Goal: Task Accomplishment & Management: Complete application form

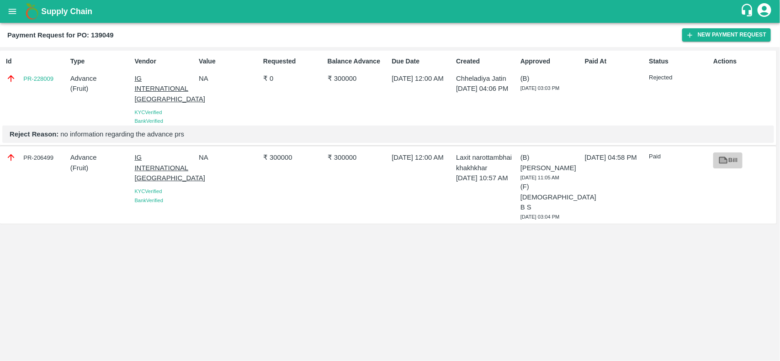
click at [723, 164] on icon at bounding box center [723, 160] width 9 height 7
click at [721, 37] on button "New Payment Request" at bounding box center [726, 34] width 89 height 13
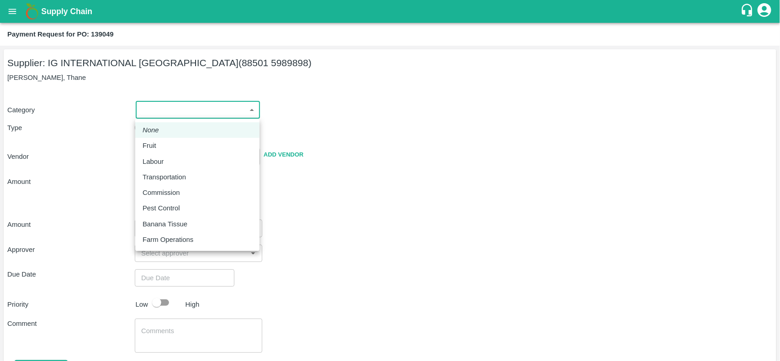
click at [147, 111] on body "Supply Chain Payment Request for PO: 139049 Supplier: IG INTERNATIONAL Mumbai (…" at bounding box center [390, 180] width 780 height 361
drag, startPoint x: 149, startPoint y: 136, endPoint x: 149, endPoint y: 143, distance: 6.9
click at [149, 143] on ul "None Fruit Labour Transportation Commission Pest Control Banana Tissue Farm Ope…" at bounding box center [197, 185] width 124 height 132
click at [149, 143] on p "Fruit" at bounding box center [150, 146] width 14 height 10
type input "1"
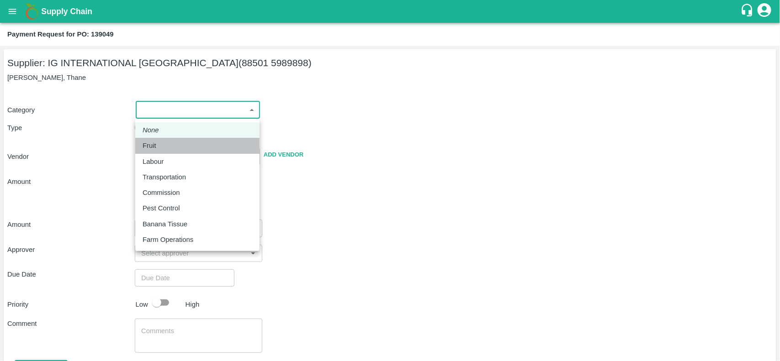
type input "IG INTERNATIONAL Mumbai - 88501 5989898(Supplier)"
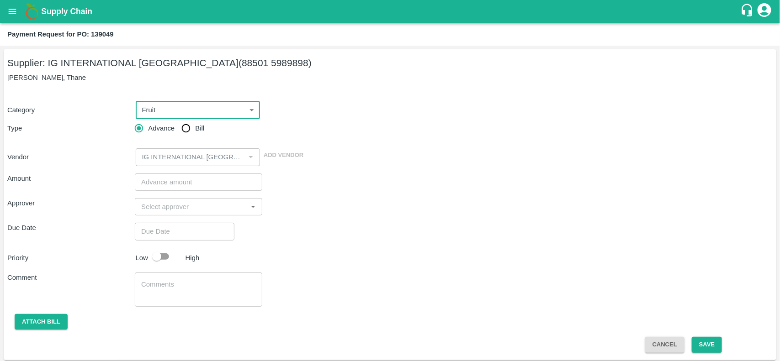
click at [183, 131] on input "Bill" at bounding box center [186, 128] width 18 height 18
radio input "true"
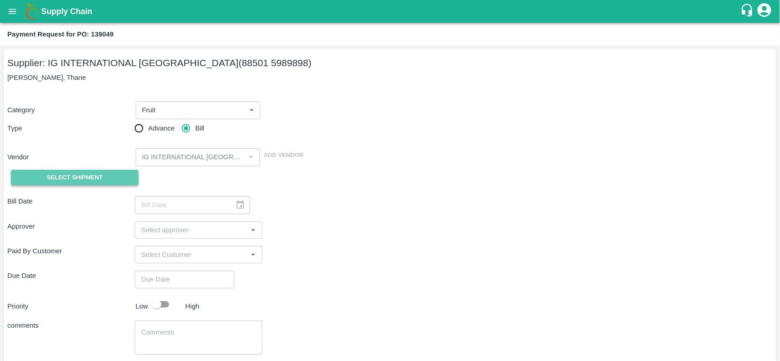
click at [16, 176] on button "Select Shipment" at bounding box center [74, 178] width 127 height 16
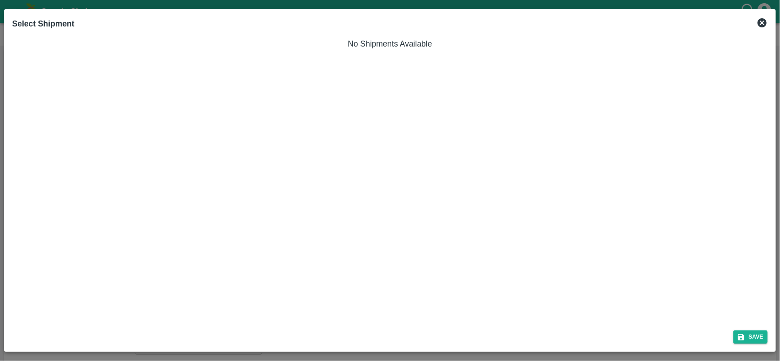
click at [761, 20] on icon at bounding box center [761, 22] width 9 height 9
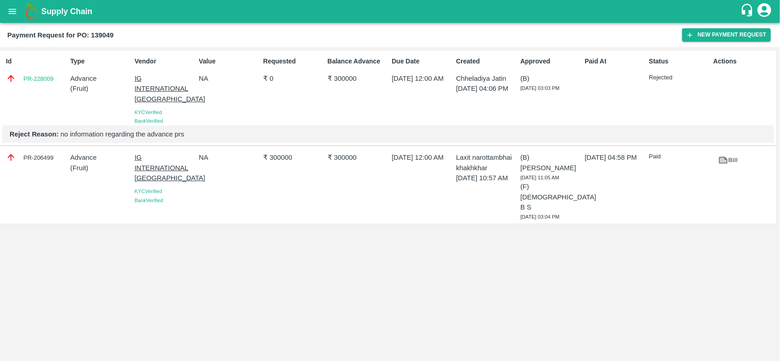
click at [103, 33] on b "Payment Request for PO: 139049" at bounding box center [60, 35] width 106 height 7
copy b "139049"
click at [14, 9] on icon "open drawer" at bounding box center [13, 11] width 8 height 5
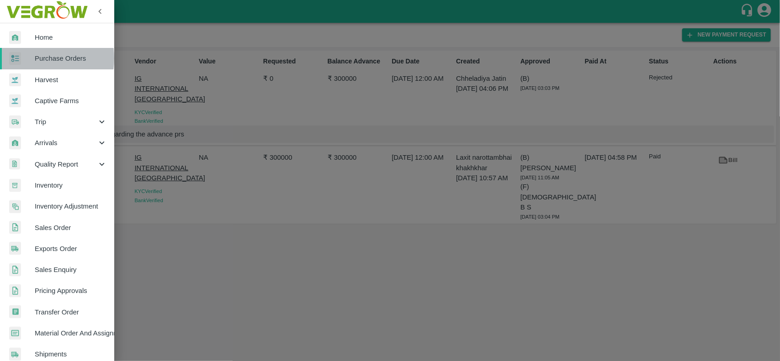
click at [31, 58] on div at bounding box center [22, 58] width 26 height 13
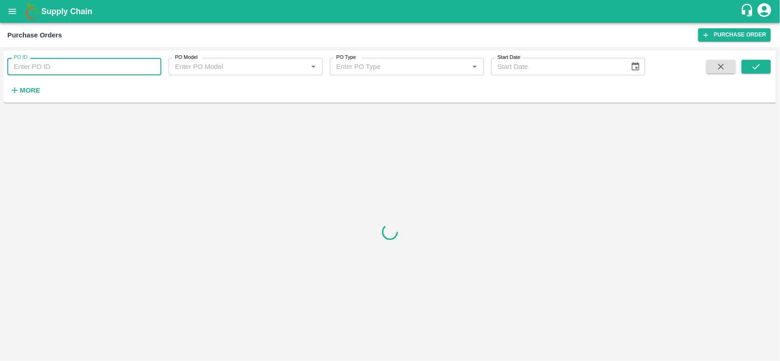
click at [36, 62] on input "PO ID" at bounding box center [84, 66] width 154 height 17
paste input "139049"
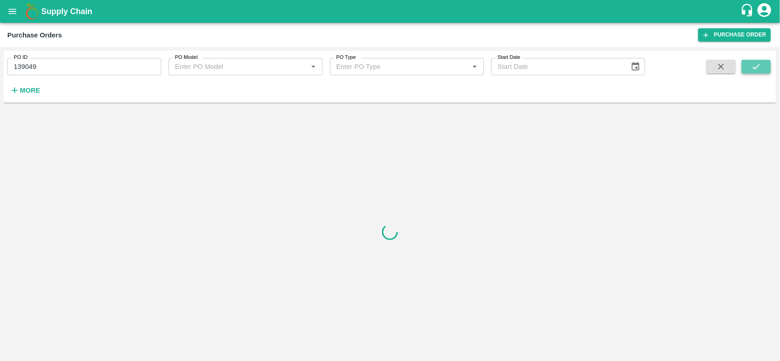
click at [757, 62] on icon "submit" at bounding box center [756, 67] width 10 height 10
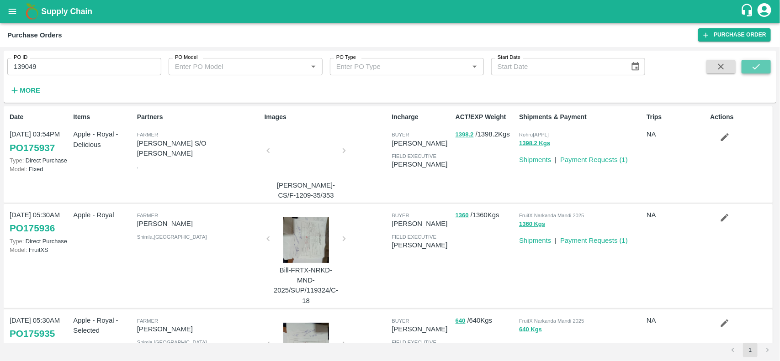
click at [759, 71] on icon "submit" at bounding box center [756, 67] width 10 height 10
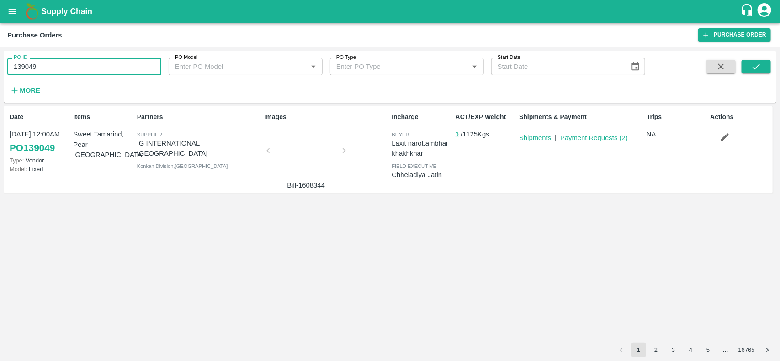
click at [9, 65] on input "139049" at bounding box center [84, 66] width 154 height 17
paste input "text"
type input "71574"
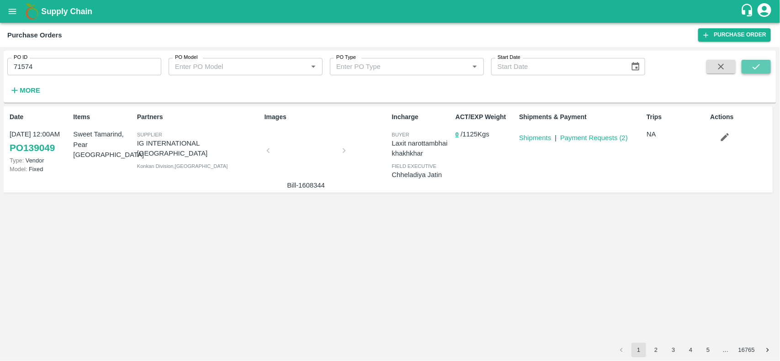
click at [747, 69] on button "submit" at bounding box center [755, 67] width 29 height 14
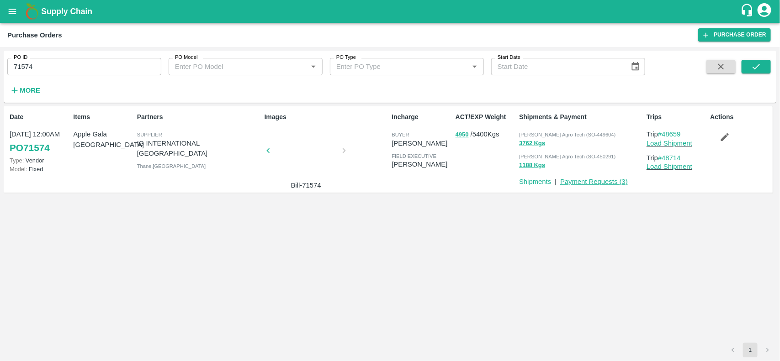
click at [590, 181] on link "Payment Requests ( 3 )" at bounding box center [594, 181] width 68 height 7
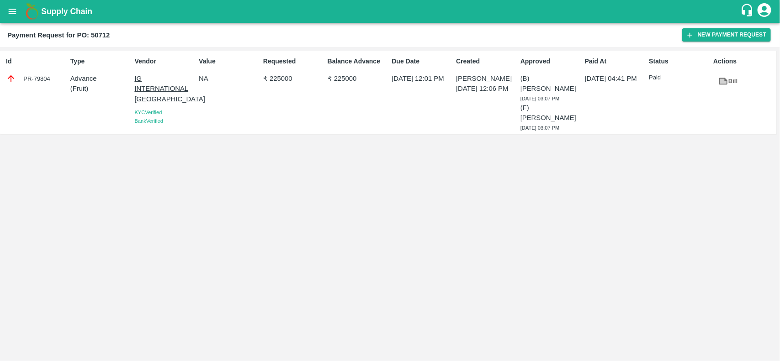
click at [100, 37] on b "Payment Request for PO: 50712" at bounding box center [58, 35] width 102 height 7
copy b "50712"
click at [15, 11] on icon "open drawer" at bounding box center [12, 11] width 10 height 10
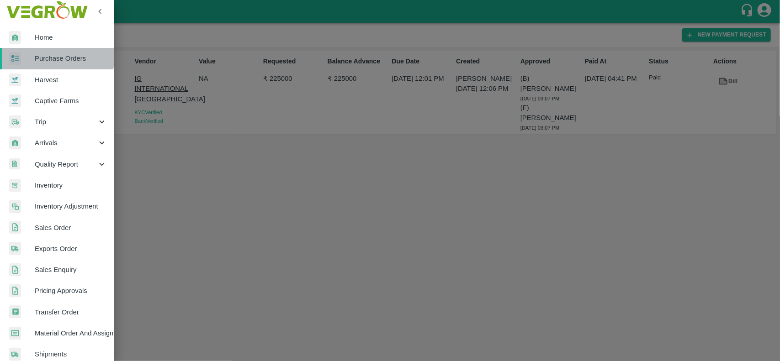
click at [49, 56] on span "Purchase Orders" at bounding box center [71, 58] width 72 height 10
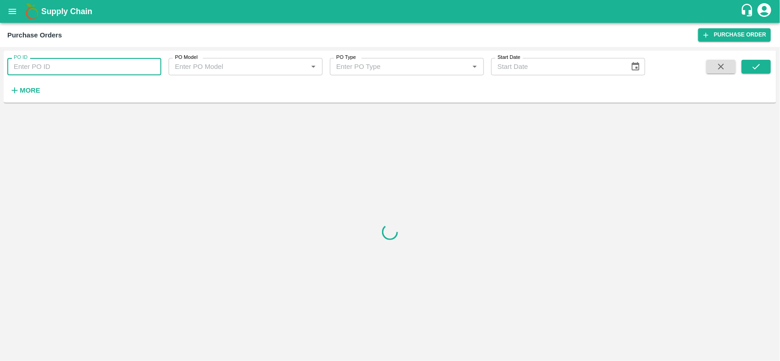
click at [58, 64] on input "PO ID" at bounding box center [84, 66] width 154 height 17
paste input "50712"
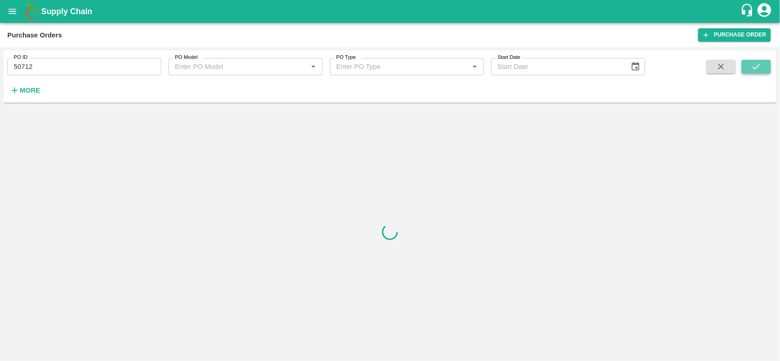
click at [753, 69] on icon "submit" at bounding box center [756, 67] width 10 height 10
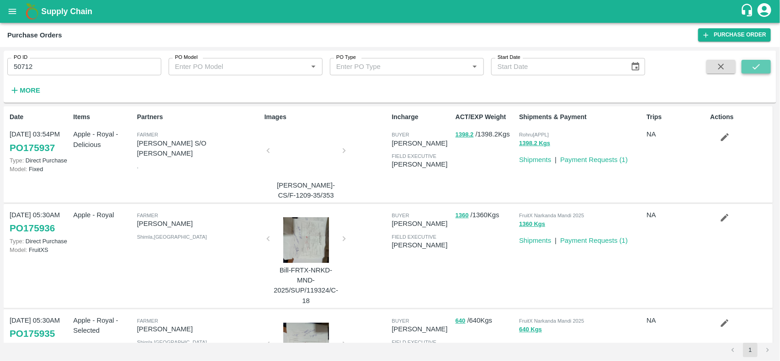
click at [755, 64] on icon "submit" at bounding box center [756, 67] width 10 height 10
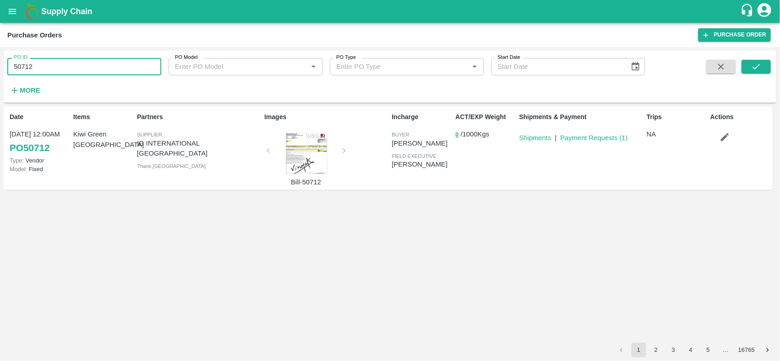
click at [24, 65] on input "50712" at bounding box center [84, 66] width 154 height 17
paste input "text"
type input "47787"
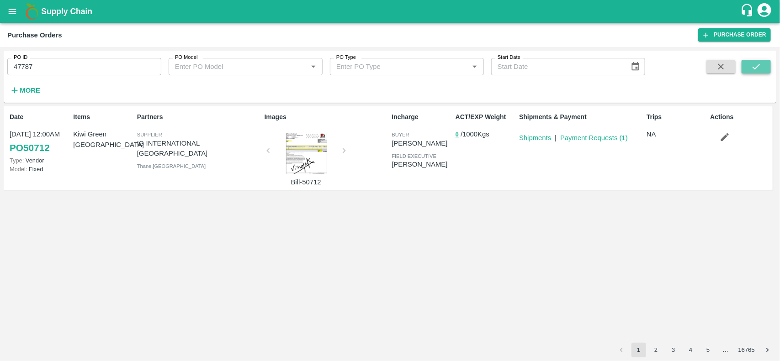
click at [751, 70] on icon "submit" at bounding box center [756, 67] width 10 height 10
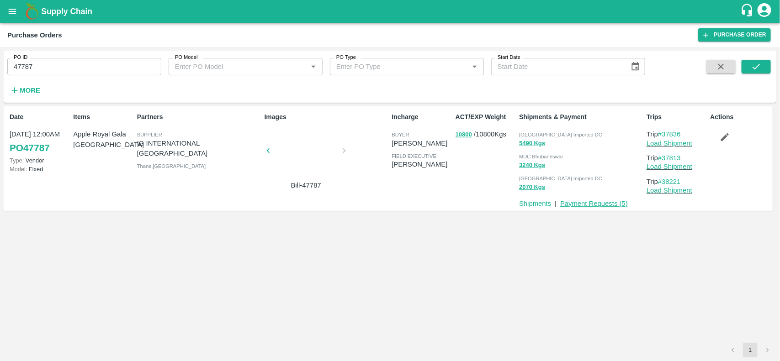
click at [587, 204] on link "Payment Requests ( 5 )" at bounding box center [594, 203] width 68 height 7
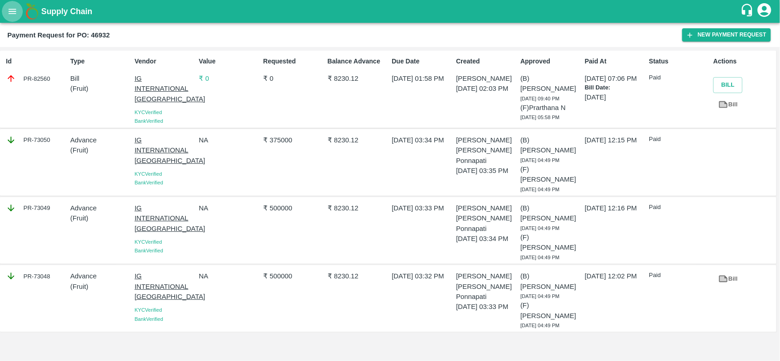
click at [9, 12] on icon "open drawer" at bounding box center [12, 11] width 10 height 10
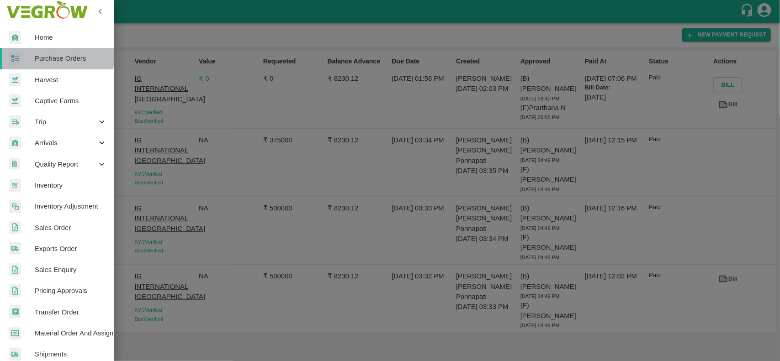
click at [32, 57] on div at bounding box center [22, 58] width 26 height 13
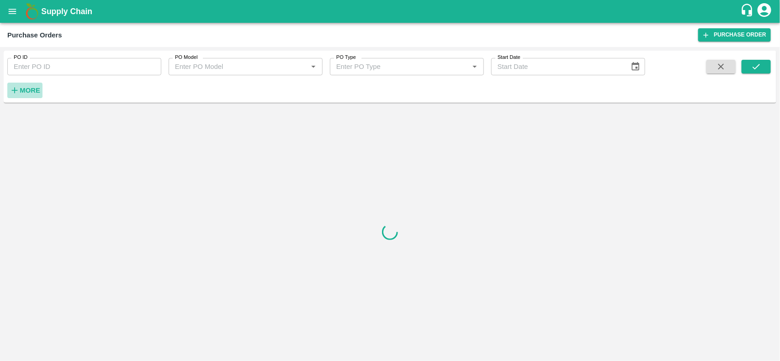
click at [18, 98] on button "More" at bounding box center [24, 91] width 35 height 16
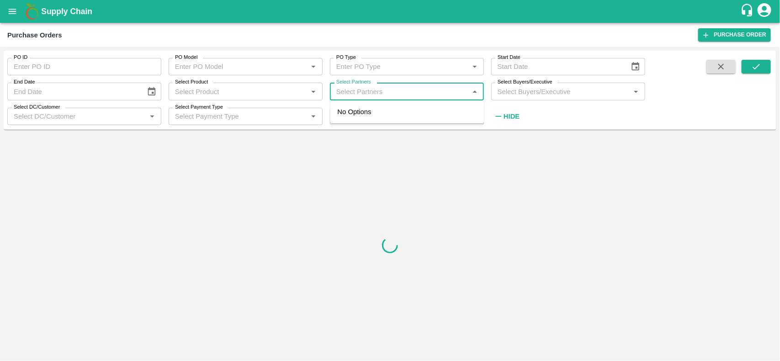
click at [345, 94] on input "Select Partners" at bounding box center [399, 91] width 133 height 12
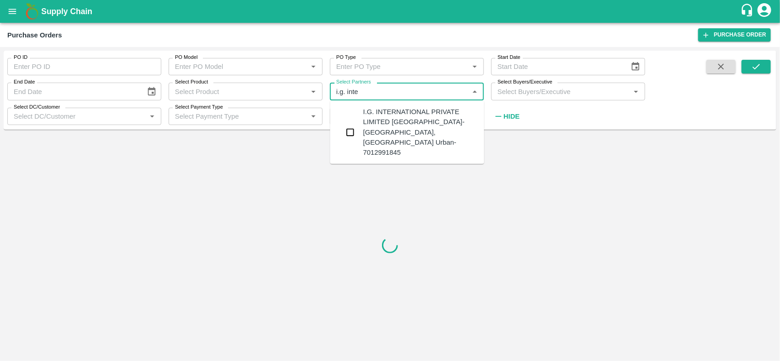
type input "i.g. inter"
click at [344, 123] on input "checkbox" at bounding box center [350, 132] width 18 height 18
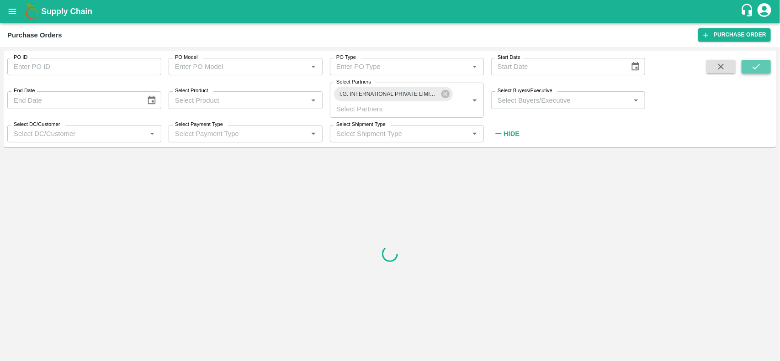
click at [750, 70] on button "submit" at bounding box center [755, 67] width 29 height 14
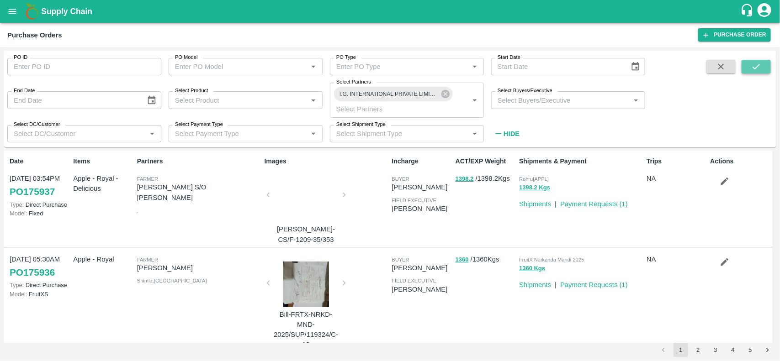
click at [759, 72] on button "submit" at bounding box center [755, 67] width 29 height 14
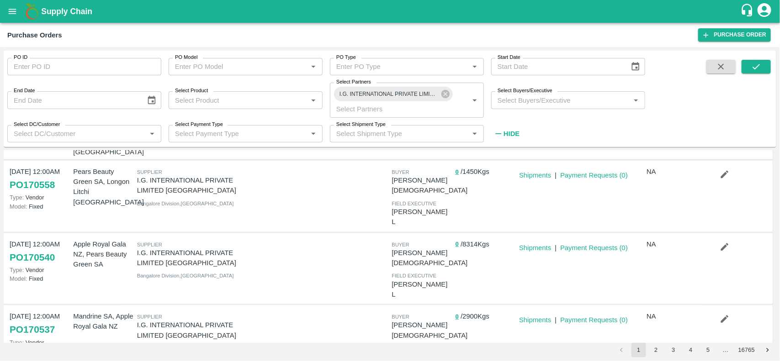
scroll to position [159, 0]
click at [529, 318] on link "Shipments" at bounding box center [535, 321] width 32 height 7
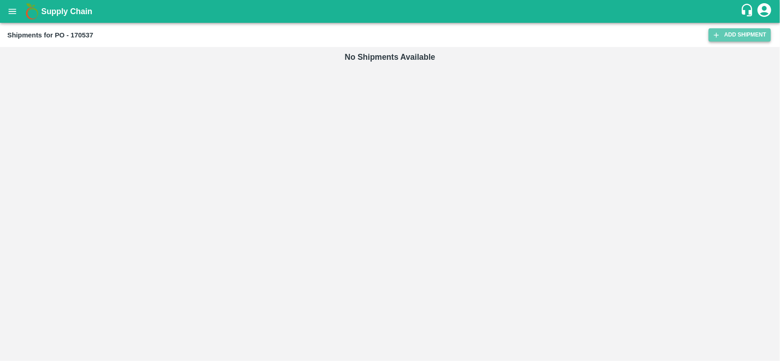
click at [727, 37] on link "Add Shipment" at bounding box center [740, 34] width 62 height 13
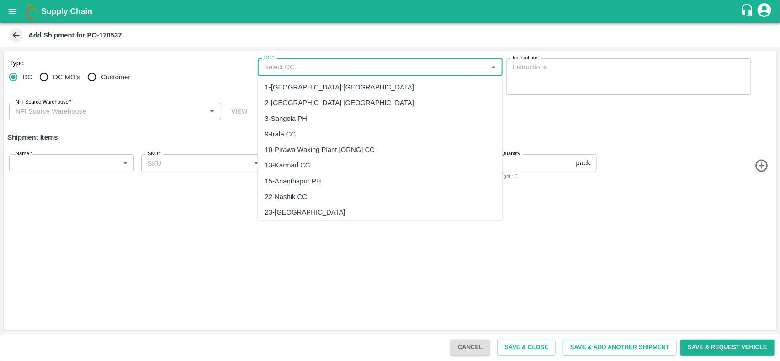
click at [393, 65] on input "DC   *" at bounding box center [372, 67] width 224 height 12
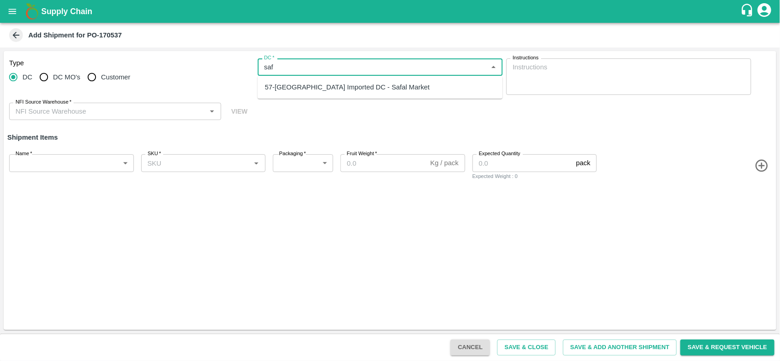
click at [344, 80] on div "57-Bangalore Imported DC - Safal Market" at bounding box center [380, 87] width 245 height 16
type input "57-Bangalore Imported DC - Safal Market"
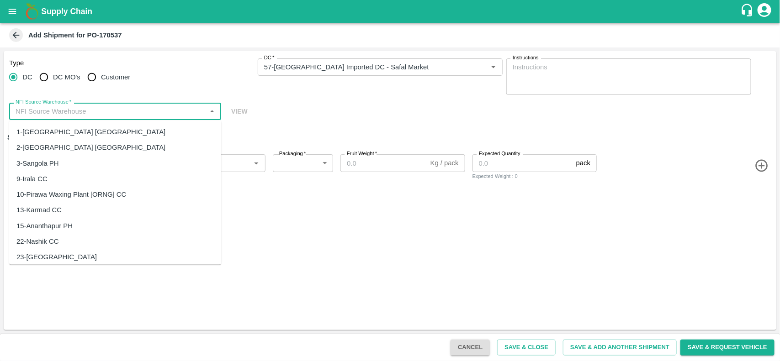
click at [110, 113] on input "NFI Source Warehouse   *" at bounding box center [107, 112] width 191 height 12
type input "a"
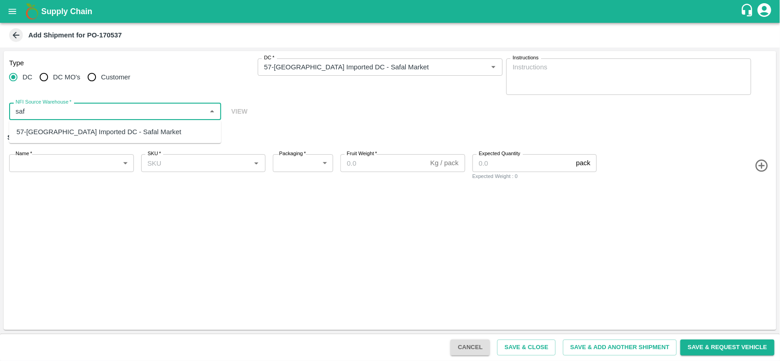
type input "saf"
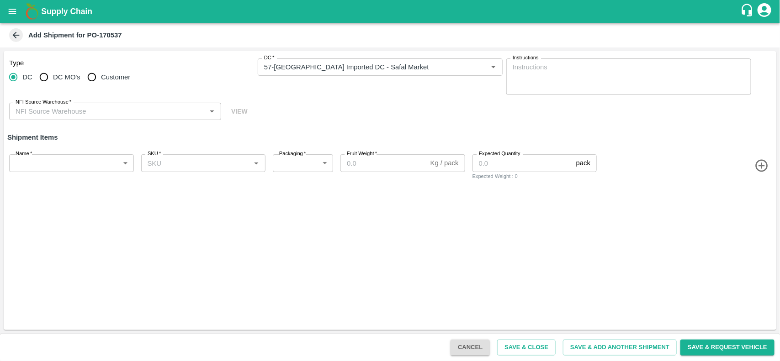
click at [110, 34] on b "Add Shipment for PO-170537" at bounding box center [75, 35] width 94 height 7
copy b "170537"
click at [10, 8] on icon "open drawer" at bounding box center [12, 11] width 10 height 10
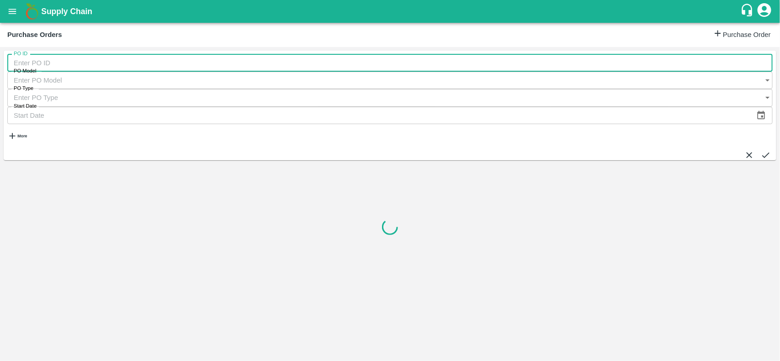
click at [31, 67] on input "PO ID" at bounding box center [389, 62] width 765 height 17
paste input "170537"
type input "170537"
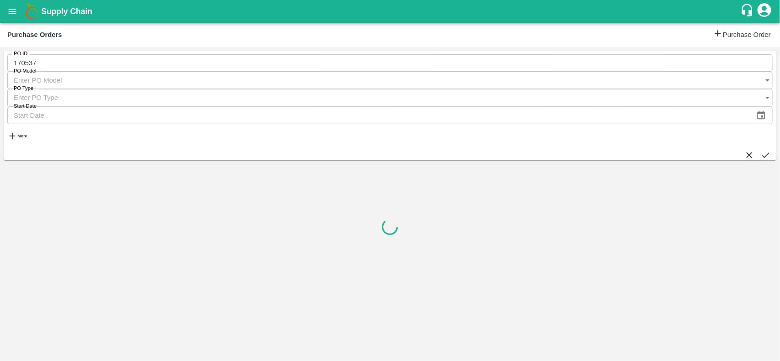
click at [761, 150] on icon "submit" at bounding box center [766, 155] width 10 height 10
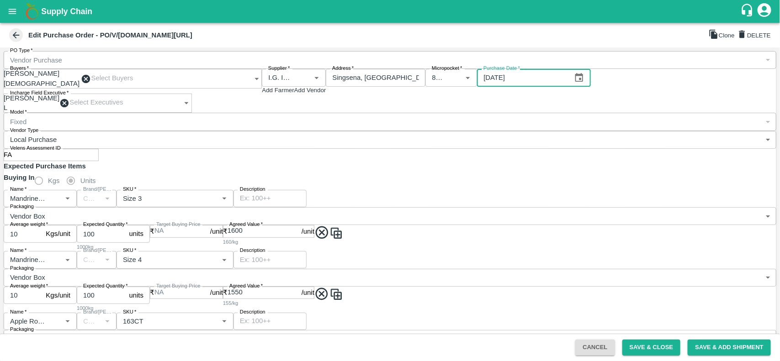
click at [558, 86] on input "14/08/2025" at bounding box center [523, 77] width 93 height 17
click at [584, 83] on icon "Choose date, selected date is Aug 14, 2025" at bounding box center [579, 78] width 10 height 10
click at [513, 156] on icon "Next month" at bounding box center [510, 158] width 3 height 5
click at [508, 170] on button "1" at bounding box center [506, 173] width 3 height 7
type input "01/09/2025"
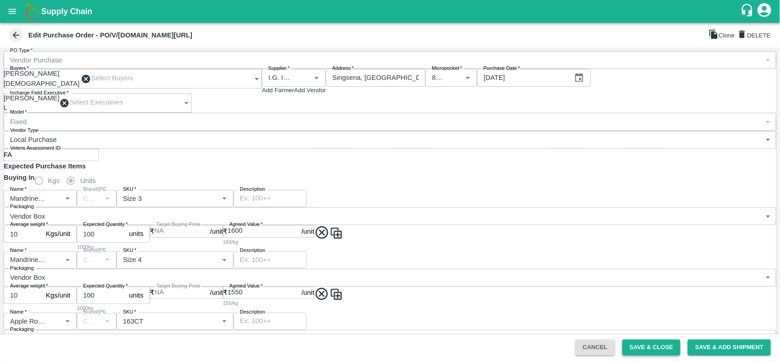
click at [636, 349] on button "Save & Close" at bounding box center [651, 348] width 58 height 16
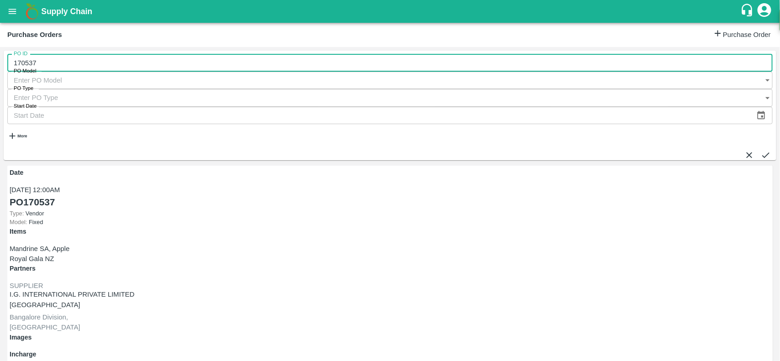
click at [29, 63] on input "170537" at bounding box center [389, 62] width 765 height 17
type input "170537"
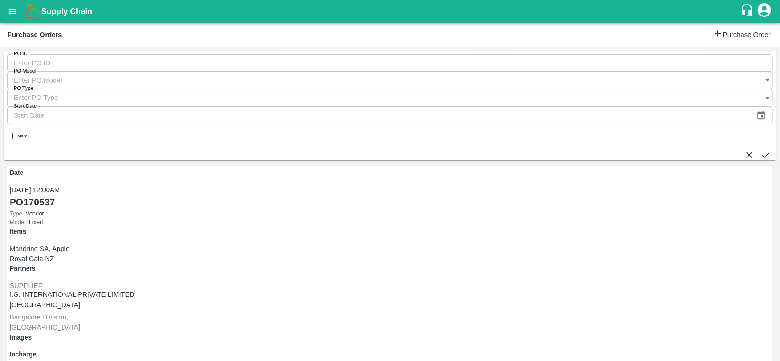
click at [27, 134] on strong "More" at bounding box center [22, 136] width 10 height 5
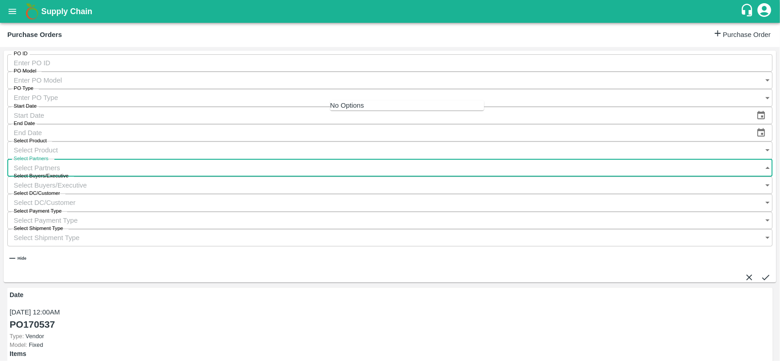
click at [339, 159] on input "Select Partners" at bounding box center [380, 167] width 747 height 17
type input "i"
type input "170537"
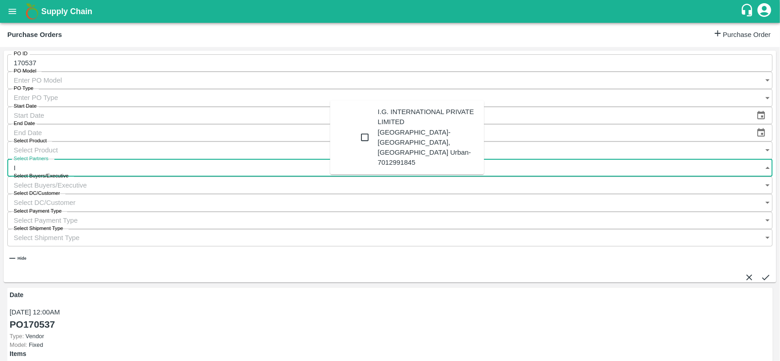
type input "I."
click at [356, 128] on input "checkbox" at bounding box center [365, 137] width 18 height 18
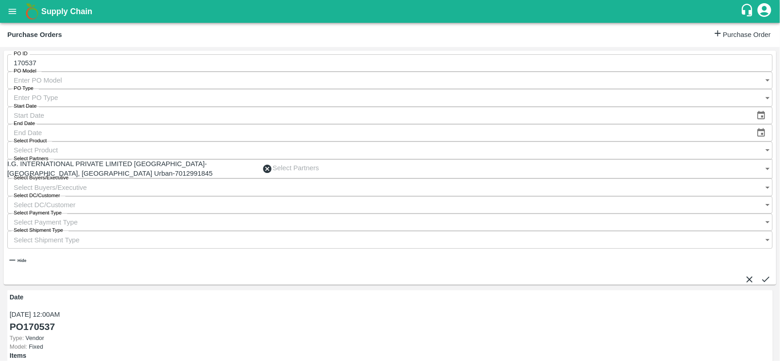
click at [764, 275] on button "submit" at bounding box center [766, 280] width 10 height 10
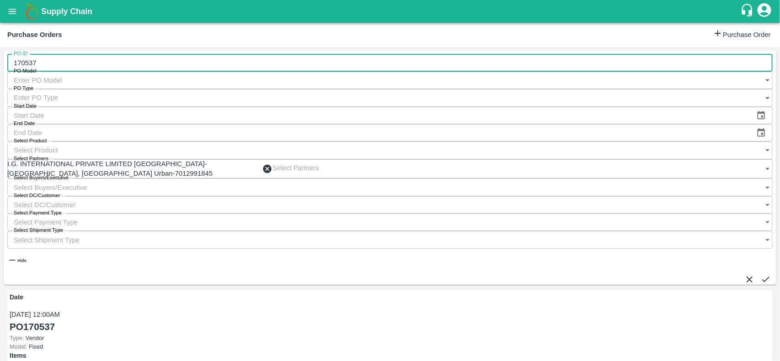
click at [69, 65] on input "170537" at bounding box center [389, 62] width 765 height 17
type input "170537"
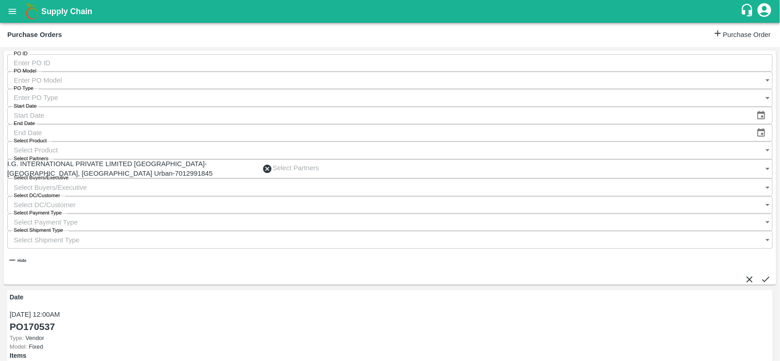
click at [761, 275] on button "submit" at bounding box center [766, 280] width 10 height 10
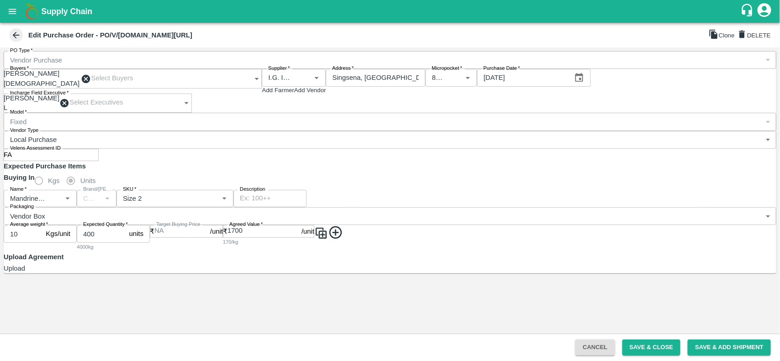
click at [584, 83] on icon "Choose date, selected date is Aug 28, 2025" at bounding box center [579, 78] width 10 height 10
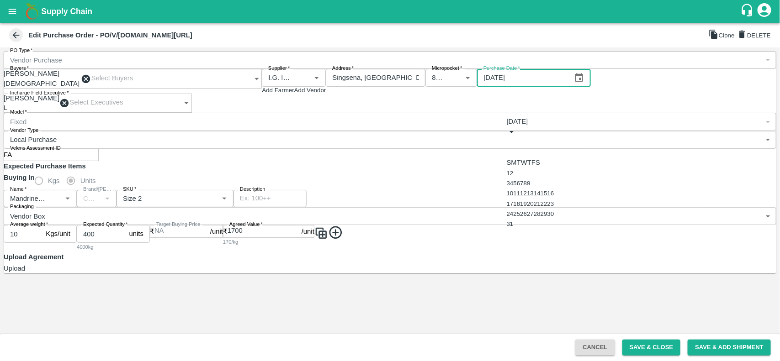
click at [507, 153] on icon "Next month" at bounding box center [507, 153] width 0 height 0
click at [510, 172] on button "1" at bounding box center [508, 173] width 3 height 7
type input "01/09/2025"
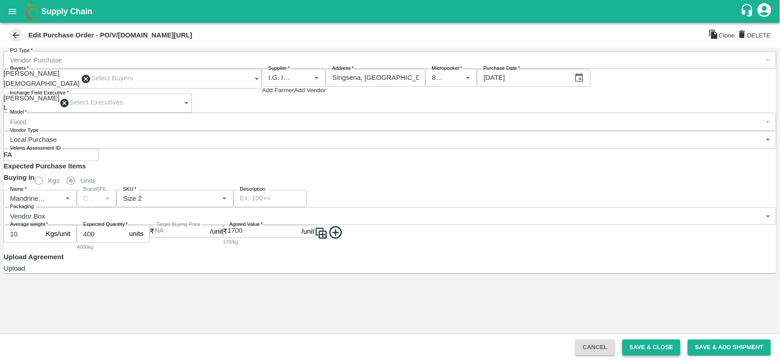
click at [647, 355] on button "Save & Close" at bounding box center [651, 348] width 58 height 16
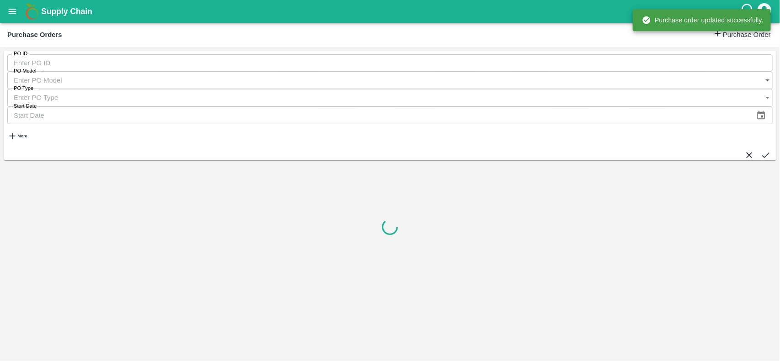
click at [13, 131] on icon "button" at bounding box center [12, 136] width 10 height 10
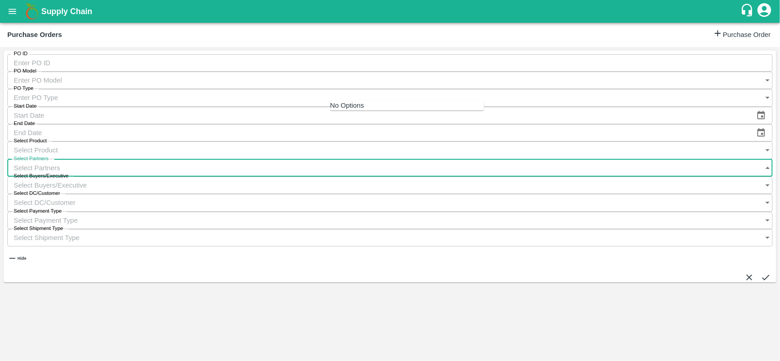
click at [350, 159] on input "Select Partners" at bounding box center [380, 167] width 747 height 17
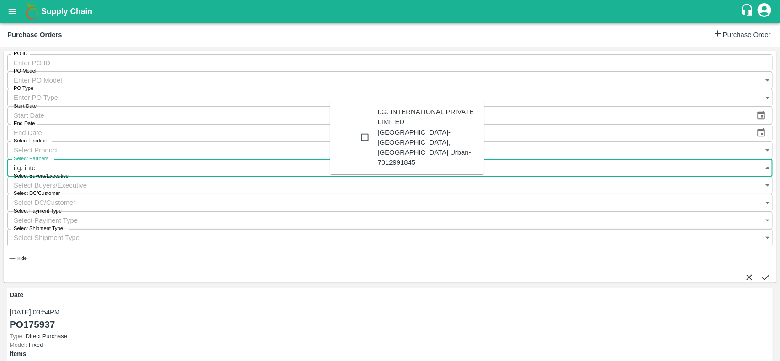
type input "i.g. inter"
click at [356, 128] on input "checkbox" at bounding box center [365, 137] width 18 height 18
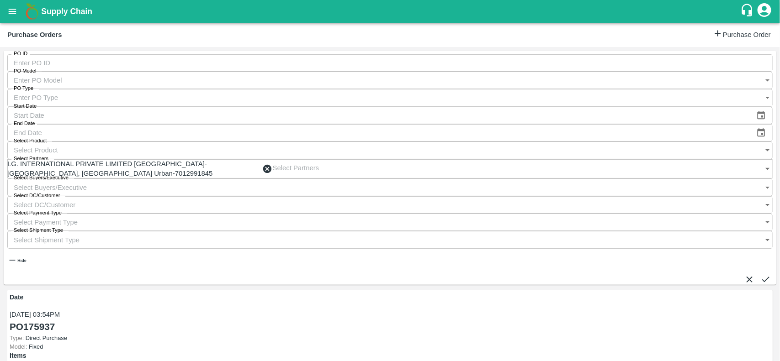
click at [761, 275] on button "submit" at bounding box center [766, 280] width 10 height 10
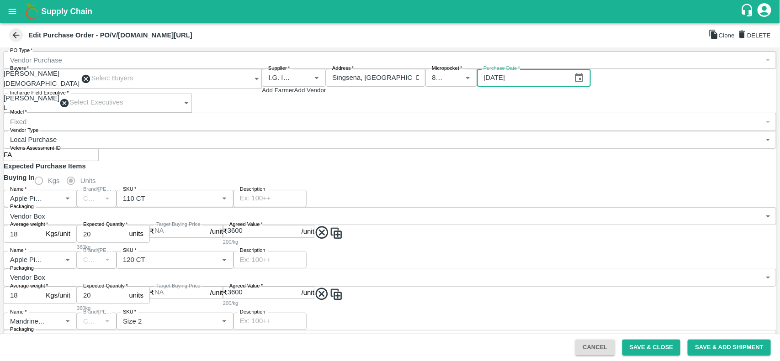
click at [570, 86] on input "18/08/2025" at bounding box center [523, 77] width 93 height 17
click at [583, 82] on icon "Choose date, selected date is Aug 18, 2025" at bounding box center [579, 77] width 8 height 9
click at [505, 153] on icon "Next month" at bounding box center [505, 153] width 0 height 0
click at [508, 172] on button "1" at bounding box center [506, 173] width 3 height 7
type input "01/09/2025"
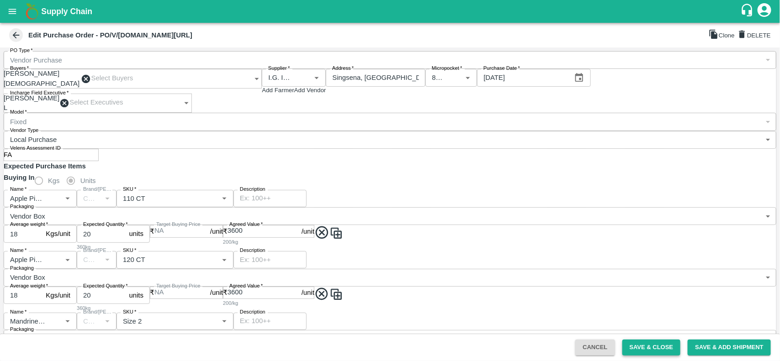
click at [638, 349] on button "Save & Close" at bounding box center [651, 348] width 58 height 16
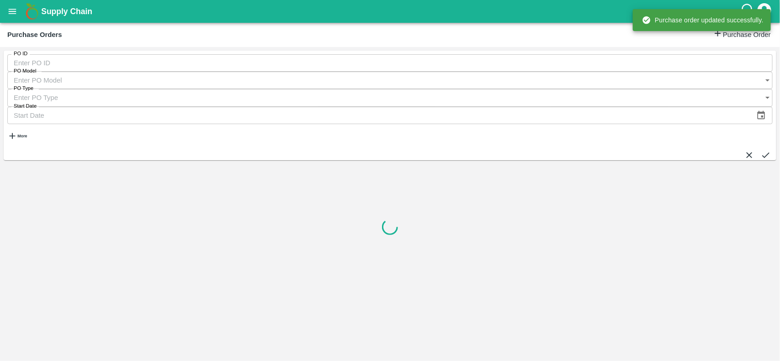
click at [17, 131] on icon "button" at bounding box center [12, 136] width 10 height 10
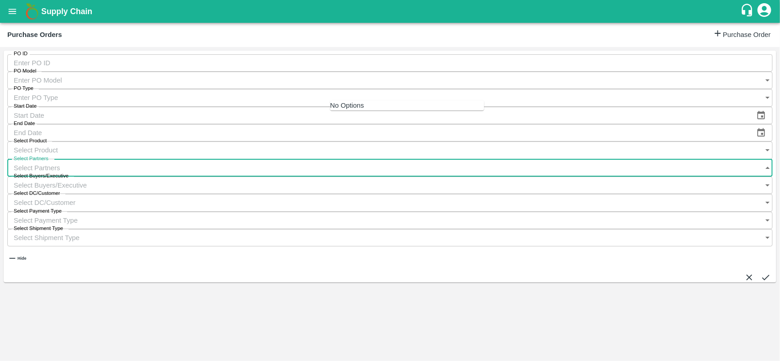
click at [346, 159] on input "Select Partners" at bounding box center [380, 167] width 747 height 17
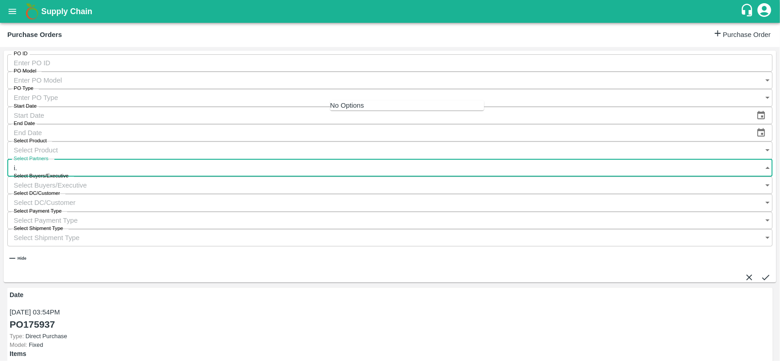
type input "i"
type input "internat"
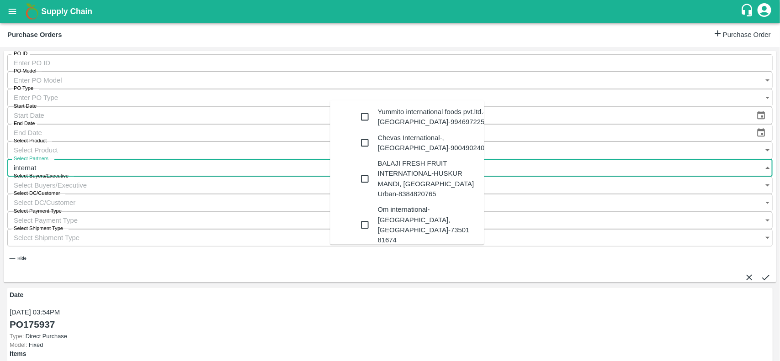
scroll to position [34, 0]
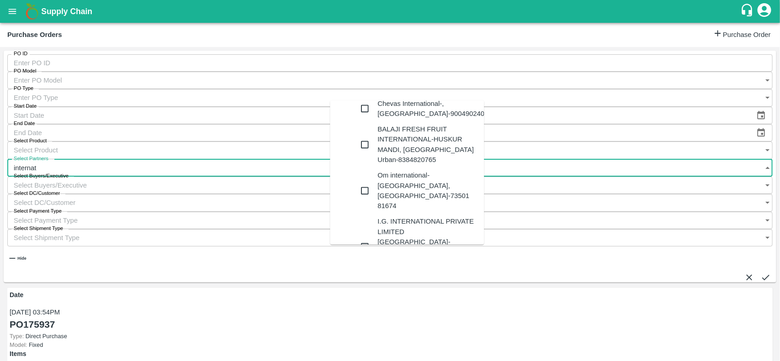
click at [356, 238] on input "checkbox" at bounding box center [365, 247] width 18 height 18
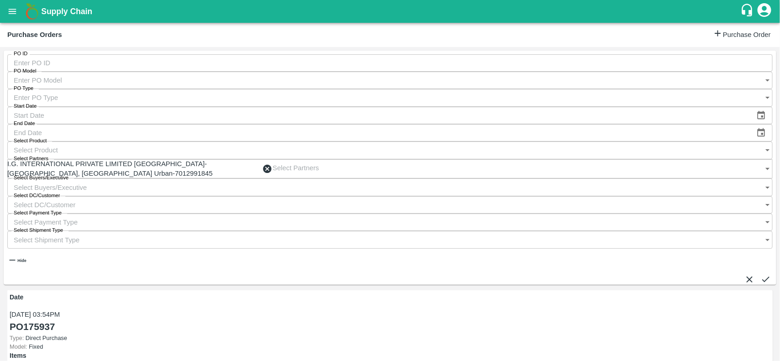
click at [761, 275] on button "submit" at bounding box center [766, 280] width 10 height 10
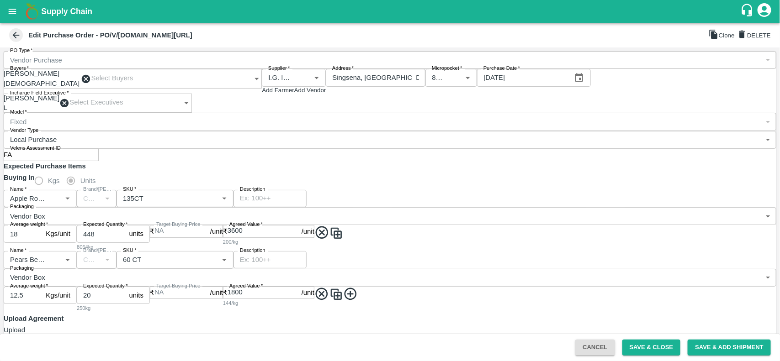
click at [584, 83] on button "Choose date, selected date is Aug 14, 2025" at bounding box center [579, 78] width 10 height 10
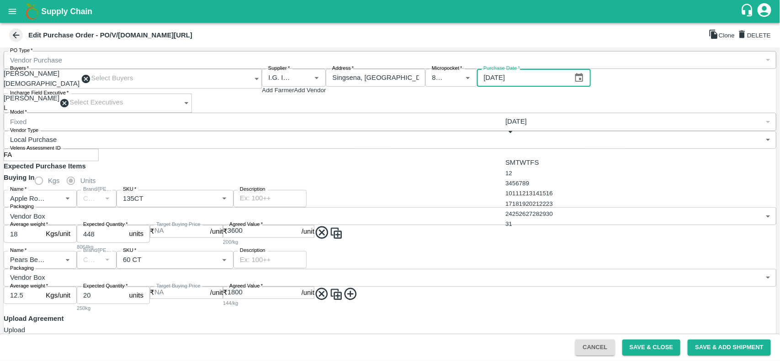
click at [505, 153] on icon "Next month" at bounding box center [505, 153] width 0 height 0
click at [512, 170] on button "2" at bounding box center [510, 173] width 3 height 7
type input "02/09/2025"
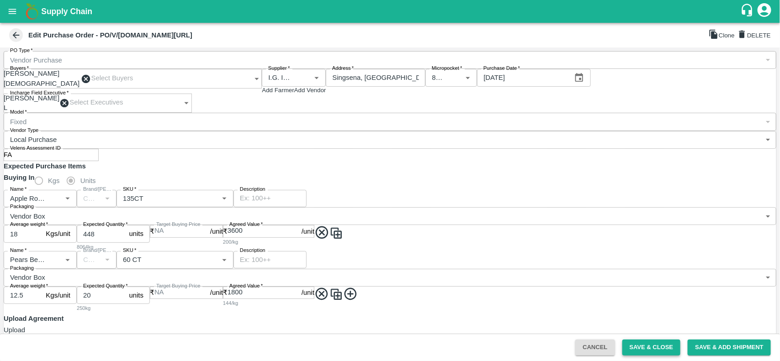
click at [634, 353] on button "Save & Close" at bounding box center [651, 348] width 58 height 16
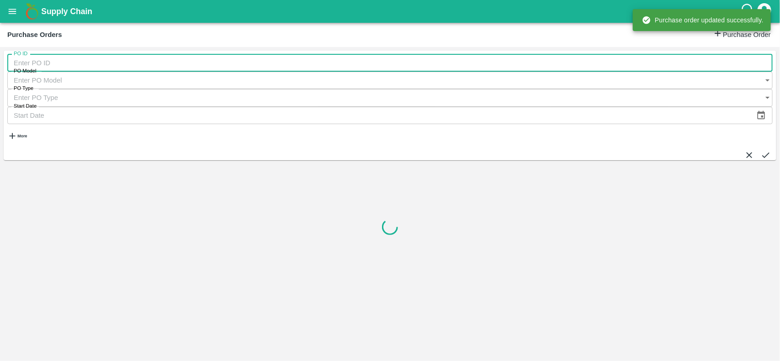
click at [42, 60] on input "PO ID" at bounding box center [389, 62] width 765 height 17
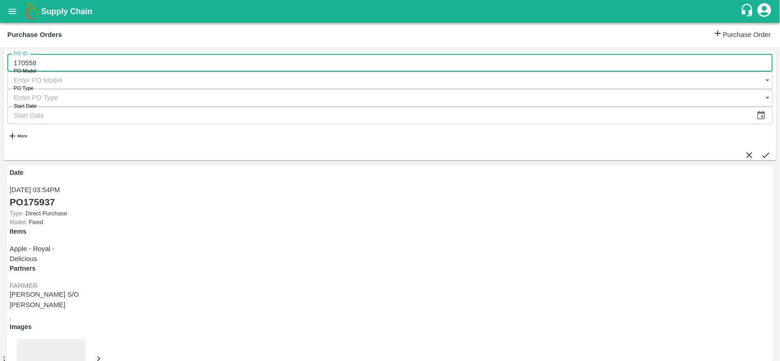
type input "170558"
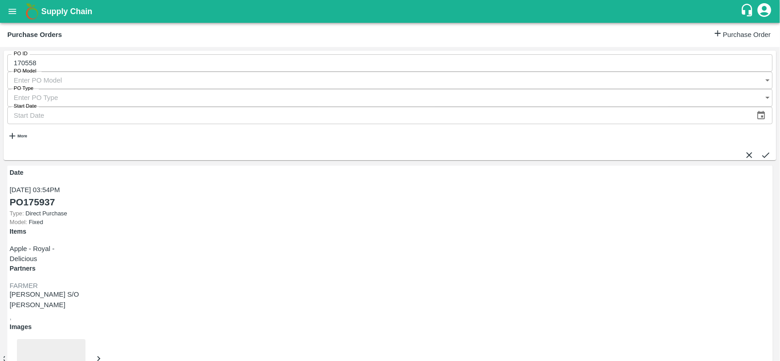
click at [761, 150] on button "submit" at bounding box center [766, 155] width 10 height 10
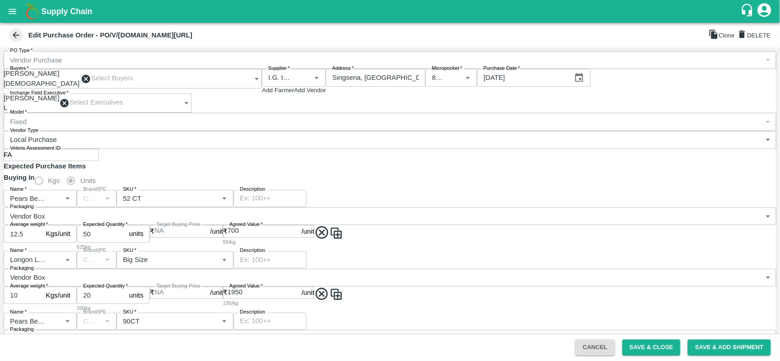
click at [584, 83] on icon "Choose date, selected date is Aug 15, 2025" at bounding box center [579, 78] width 10 height 10
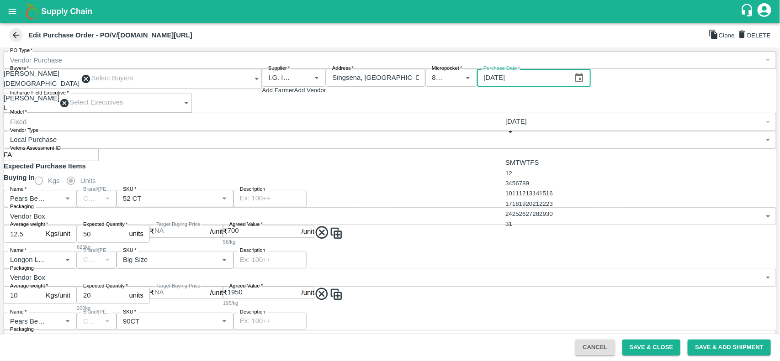
click at [505, 153] on icon "Next month" at bounding box center [505, 153] width 0 height 0
click at [515, 170] on button "3" at bounding box center [513, 173] width 3 height 7
type input "03/09/2025"
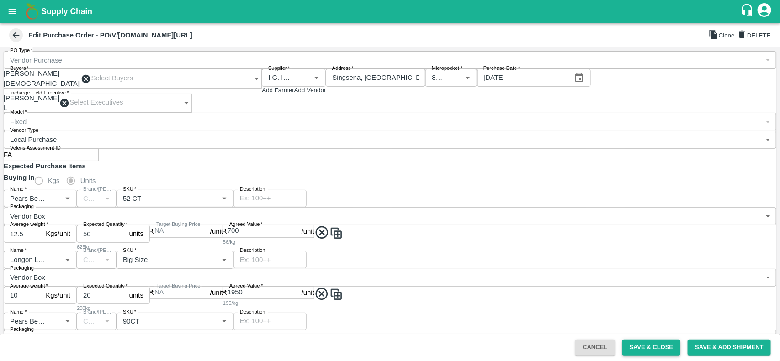
click at [634, 346] on button "Save & Close" at bounding box center [651, 348] width 58 height 16
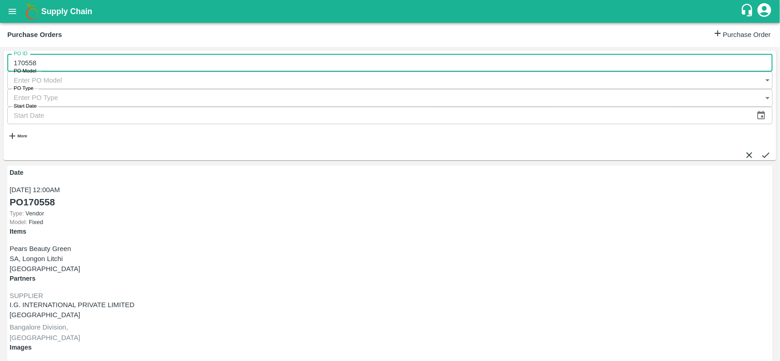
click at [40, 70] on input "170558" at bounding box center [389, 62] width 765 height 17
type input "170558"
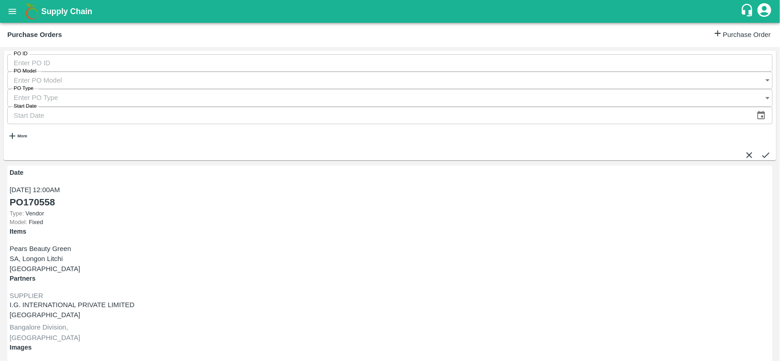
click at [27, 134] on h6 "More" at bounding box center [22, 136] width 10 height 5
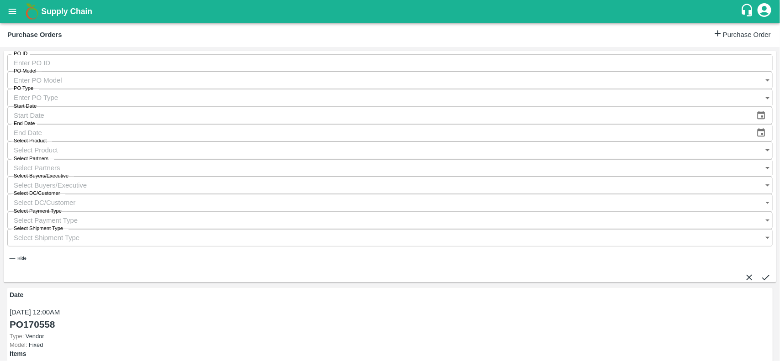
click at [355, 159] on input "Select Partners" at bounding box center [380, 167] width 747 height 17
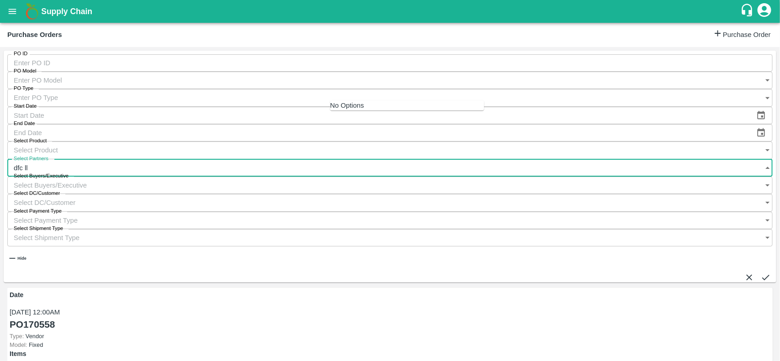
type input "dfc llp"
type input "170558"
type input "dfc llp"
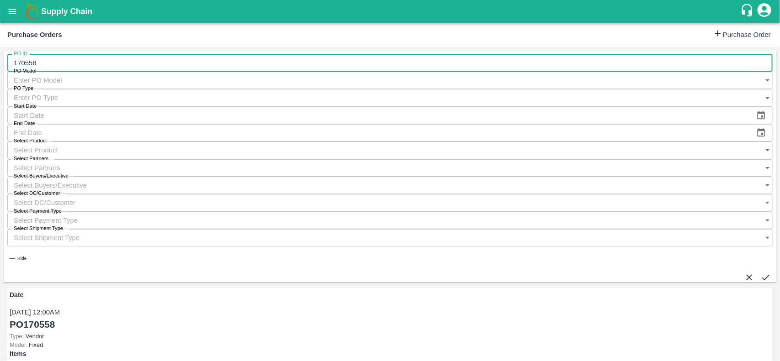
click at [72, 58] on input "170558" at bounding box center [389, 62] width 765 height 17
type input "170558"
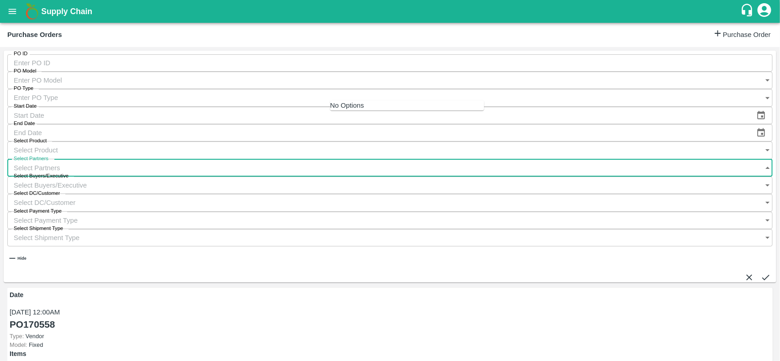
click at [349, 159] on input "Select Partners" at bounding box center [380, 167] width 747 height 17
type input "dfc llp"
type input "170558"
type input "dfc llp"
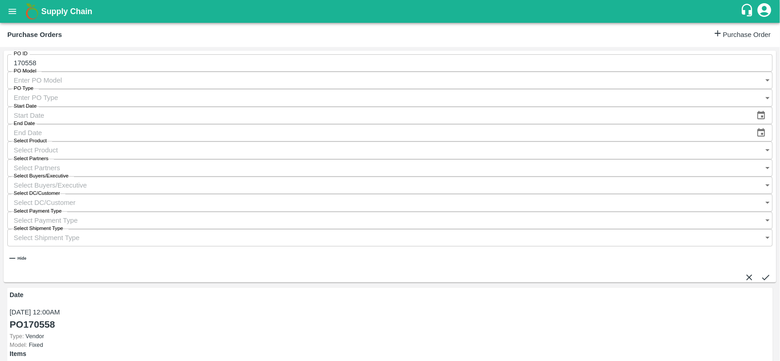
click at [21, 8] on button "open drawer" at bounding box center [12, 11] width 21 height 21
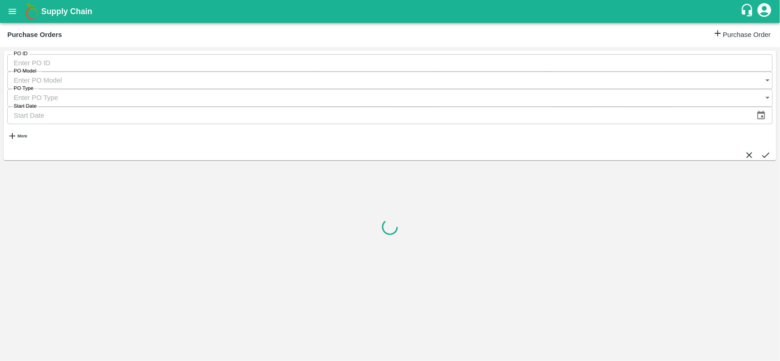
click at [21, 134] on strong "More" at bounding box center [22, 136] width 10 height 5
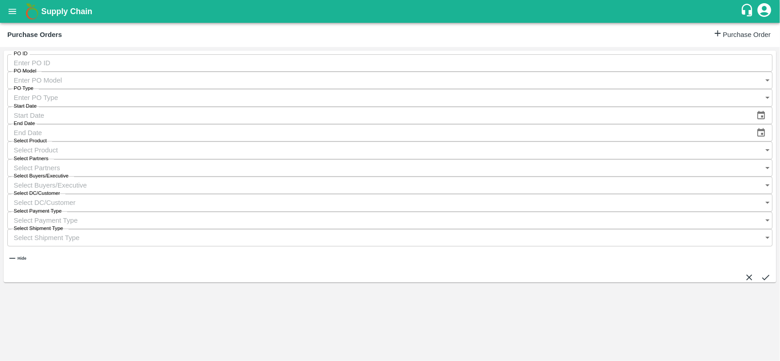
click at [375, 159] on div "Select Partners   *" at bounding box center [389, 167] width 765 height 17
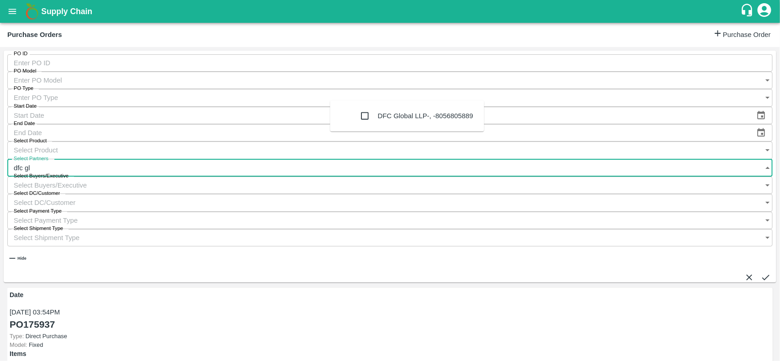
type input "dfc glo"
click at [356, 119] on input "checkbox" at bounding box center [365, 116] width 18 height 18
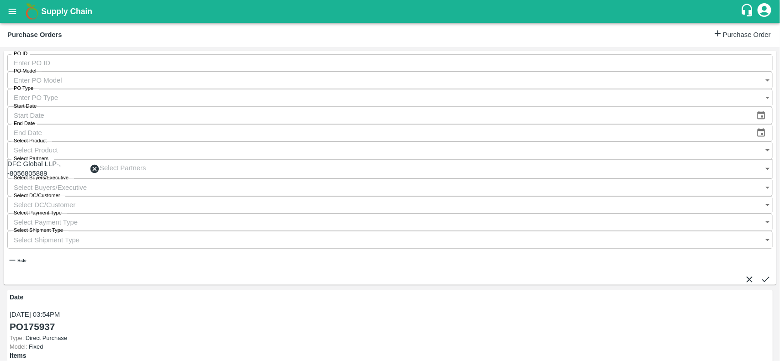
click at [761, 275] on icon "submit" at bounding box center [766, 280] width 10 height 10
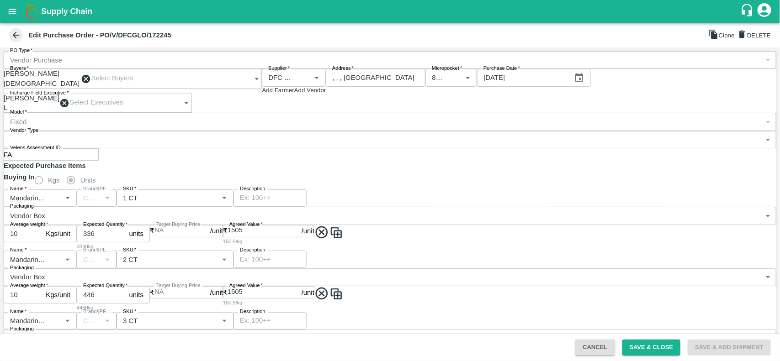
click at [584, 83] on icon "Choose date, selected date is Aug 28, 2025" at bounding box center [579, 78] width 10 height 10
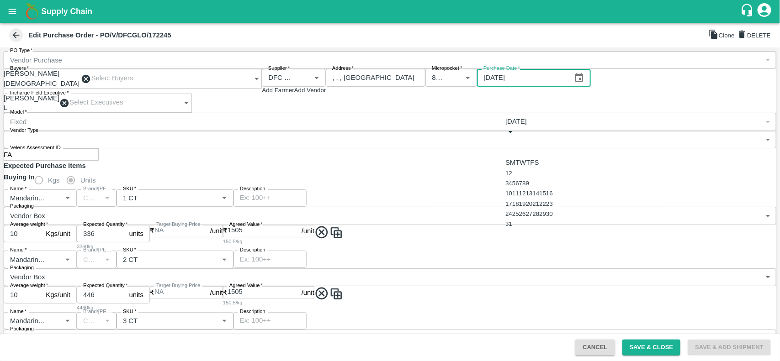
click at [505, 153] on icon "Next month" at bounding box center [505, 153] width 0 height 0
click at [512, 170] on button "2" at bounding box center [510, 173] width 3 height 7
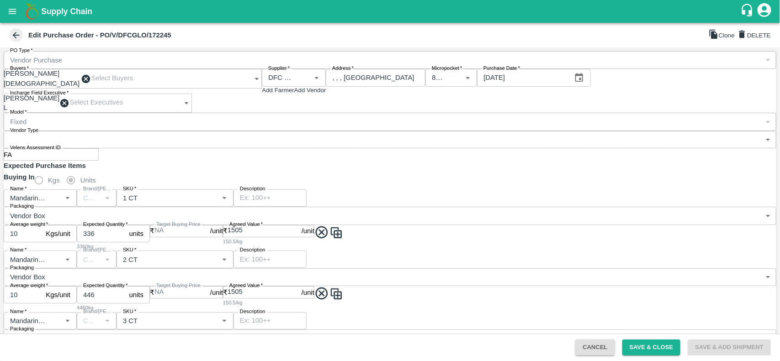
type input "02/09/2025"
click at [630, 345] on button "Save & Close" at bounding box center [651, 348] width 58 height 16
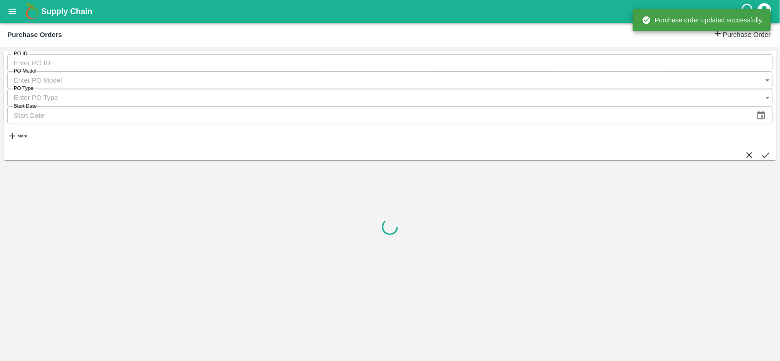
click at [22, 134] on strong "More" at bounding box center [22, 136] width 10 height 5
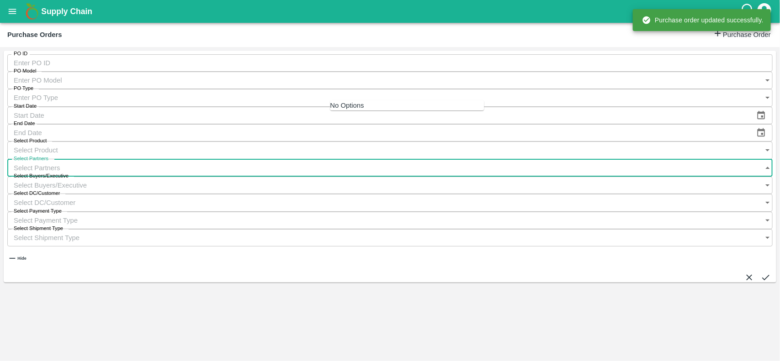
click at [373, 159] on input "Select Partners" at bounding box center [380, 167] width 747 height 17
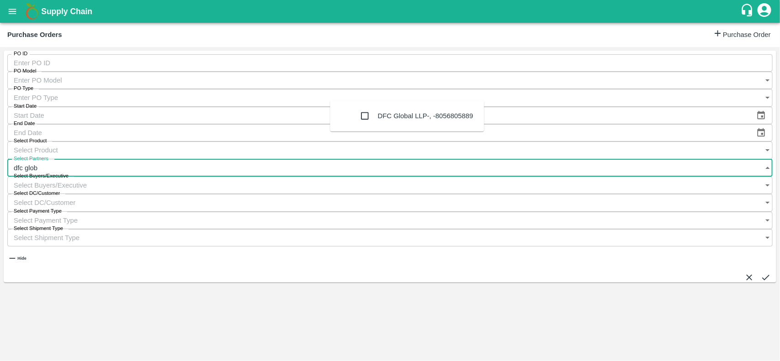
type input "dfc globa"
click at [356, 112] on input "checkbox" at bounding box center [365, 116] width 18 height 18
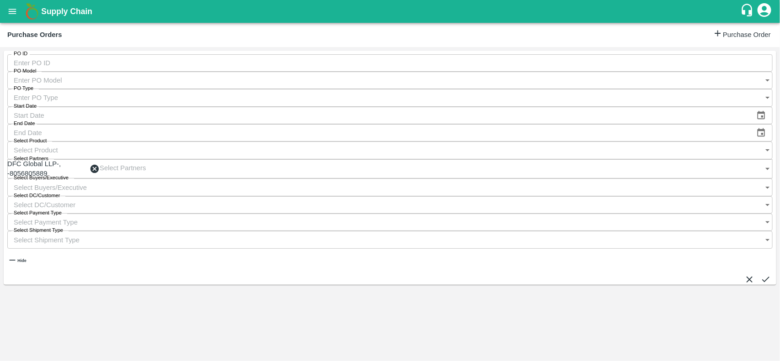
click at [761, 275] on button "submit" at bounding box center [766, 280] width 10 height 10
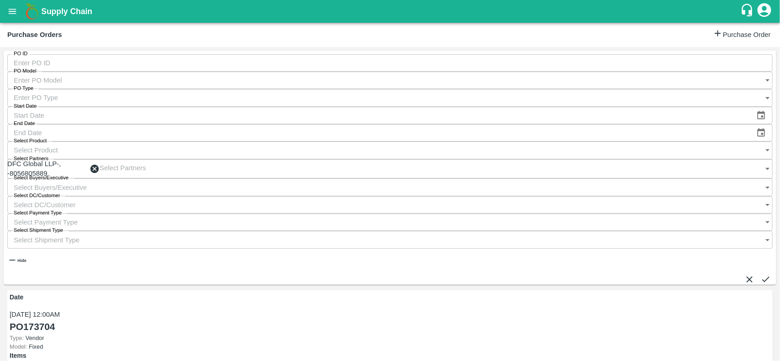
scroll to position [160, 0]
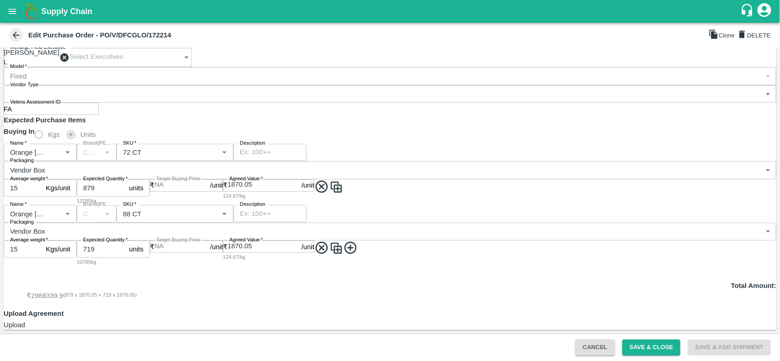
scroll to position [3, 0]
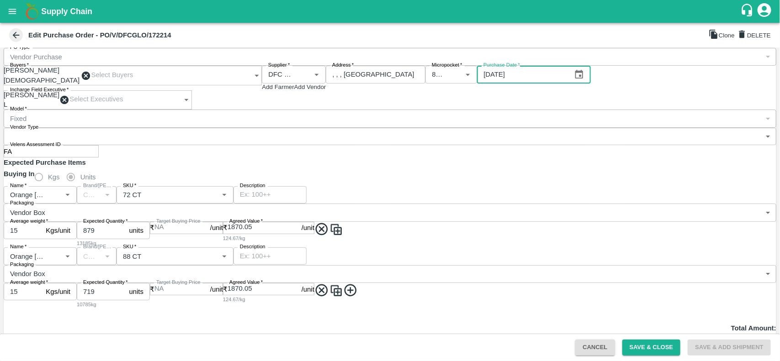
click at [570, 83] on input "28/08/2025" at bounding box center [523, 74] width 93 height 17
click at [583, 79] on icon "Choose date, selected date is Aug 28, 2025" at bounding box center [579, 74] width 8 height 9
click at [505, 149] on icon "Next month" at bounding box center [505, 149] width 0 height 0
click at [515, 168] on button "3" at bounding box center [513, 169] width 3 height 7
type input "03/09/2025"
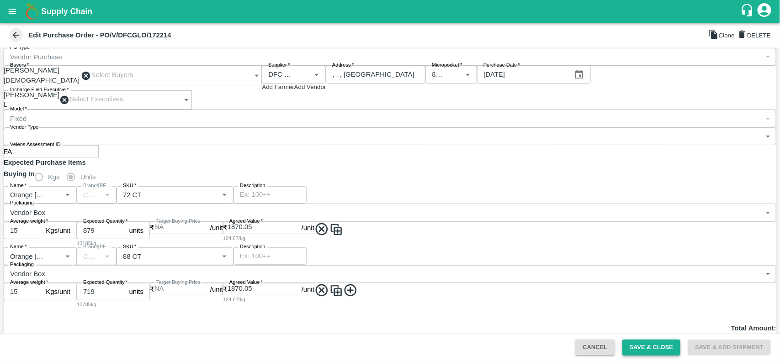
click at [636, 348] on button "Save & Close" at bounding box center [651, 348] width 58 height 16
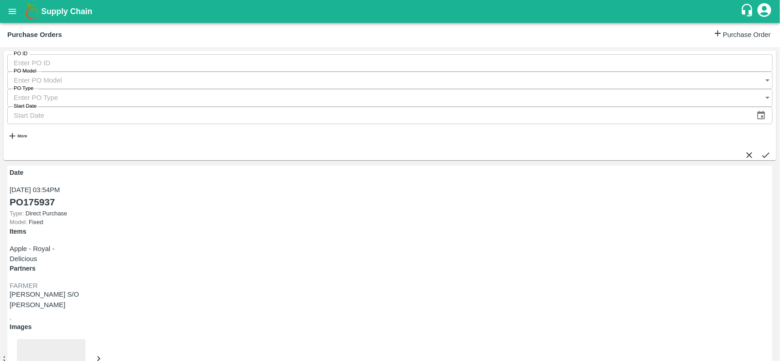
click at [24, 134] on h6 "More" at bounding box center [22, 136] width 10 height 5
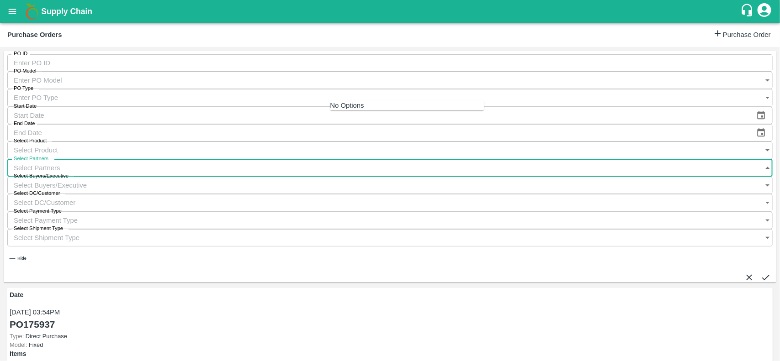
click at [379, 159] on input "Select Partners" at bounding box center [380, 167] width 747 height 17
type input "i"
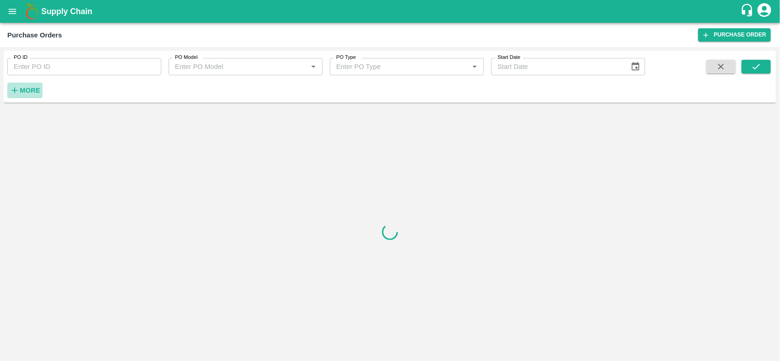
click at [21, 85] on h6 "More" at bounding box center [30, 91] width 21 height 12
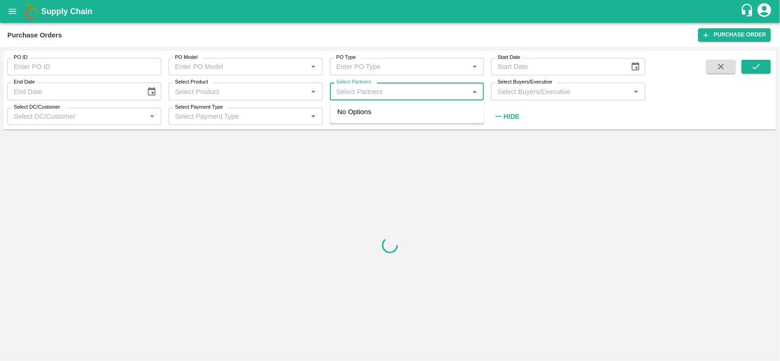
click at [370, 92] on input "Select Partners" at bounding box center [399, 91] width 133 height 12
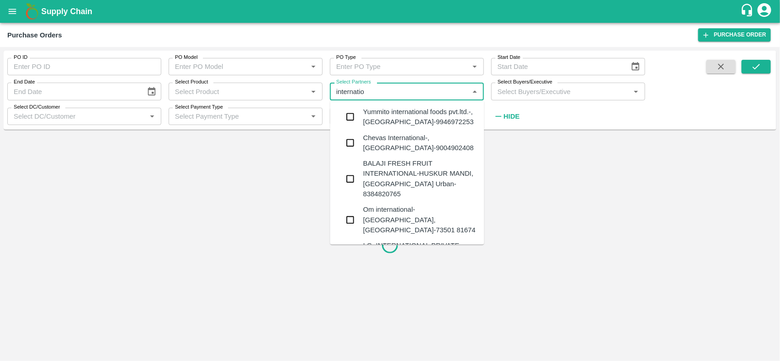
type input "internation"
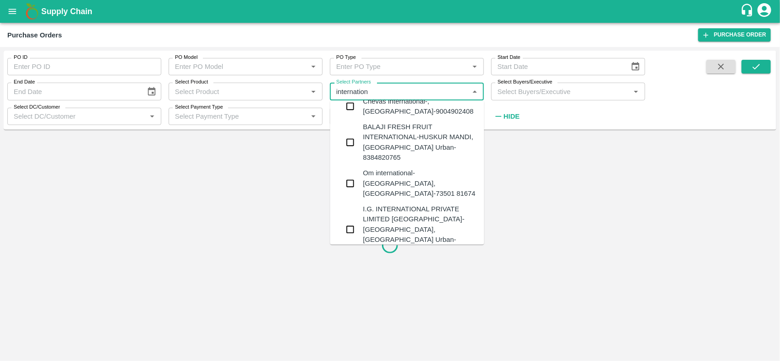
scroll to position [37, 0]
click at [351, 220] on input "checkbox" at bounding box center [350, 229] width 18 height 18
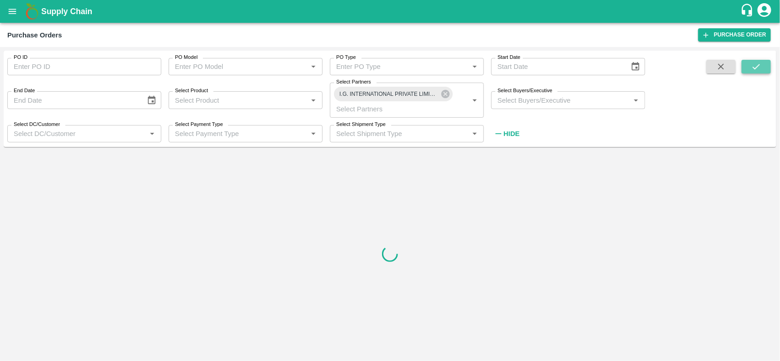
click at [751, 67] on icon "submit" at bounding box center [756, 67] width 10 height 10
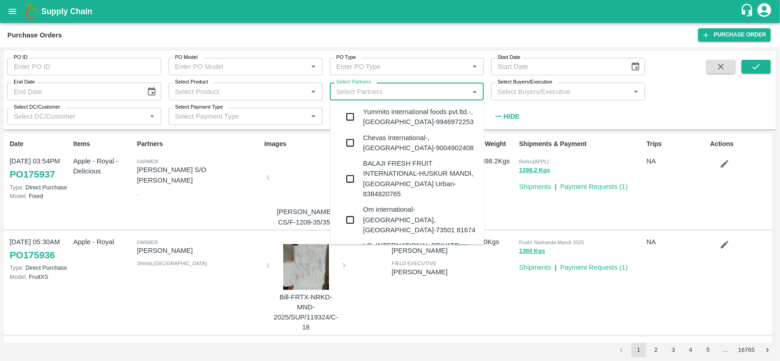
click at [370, 88] on input "Select Partners" at bounding box center [399, 91] width 133 height 12
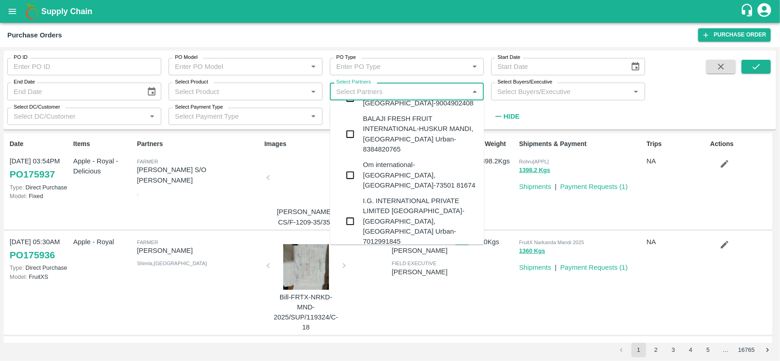
scroll to position [46, 0]
click at [354, 212] on input "checkbox" at bounding box center [350, 221] width 18 height 18
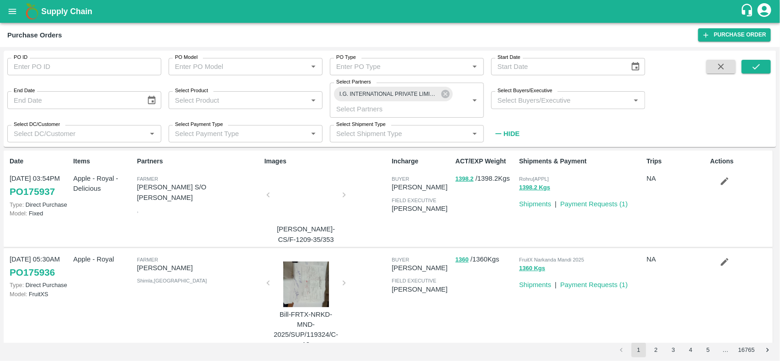
click at [354, 194] on div "Images Bill-ROHU-CS/F-1209-35/353" at bounding box center [324, 199] width 127 height 92
click at [763, 60] on button "submit" at bounding box center [755, 67] width 29 height 14
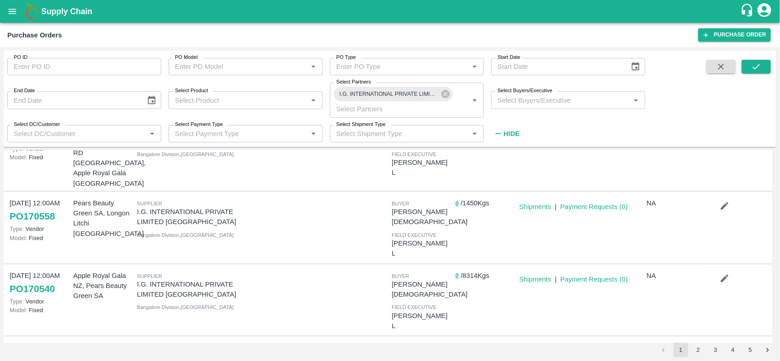
scroll to position [130, 0]
click at [532, 347] on link "Shipments" at bounding box center [535, 350] width 32 height 7
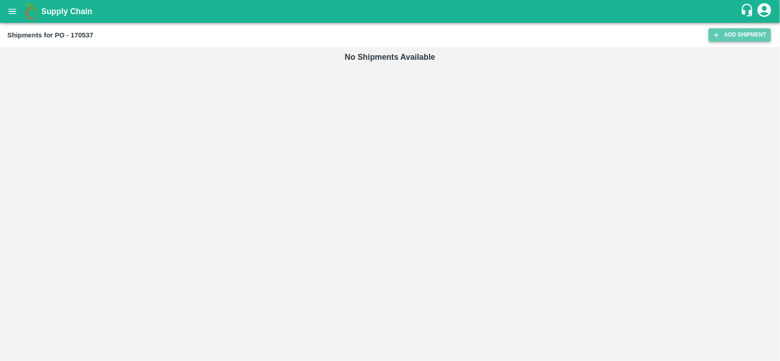
click at [720, 41] on link "Add Shipment" at bounding box center [740, 34] width 62 height 13
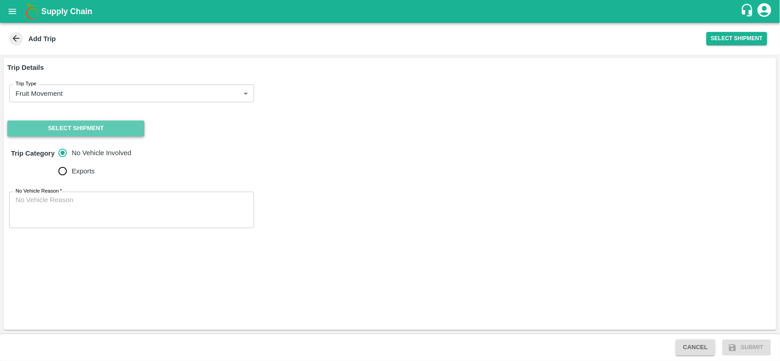
click at [90, 129] on button "Select Shipment" at bounding box center [75, 129] width 137 height 16
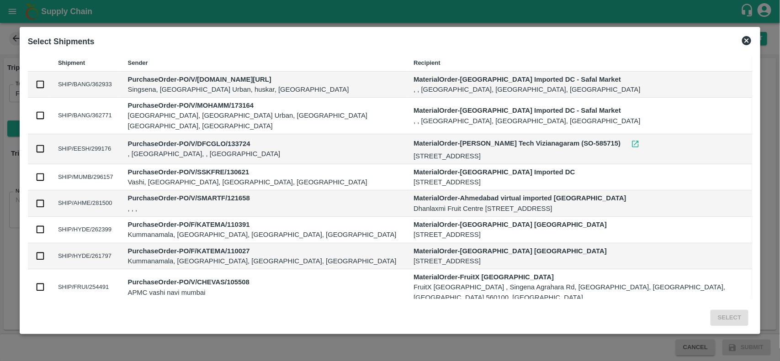
click at [45, 88] on input "checkbox" at bounding box center [40, 84] width 10 height 10
checkbox input "true"
click at [710, 318] on button "Select" at bounding box center [729, 318] width 38 height 16
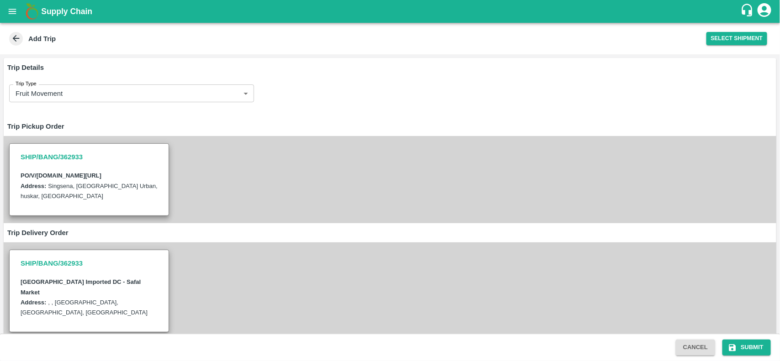
scroll to position [103, 0]
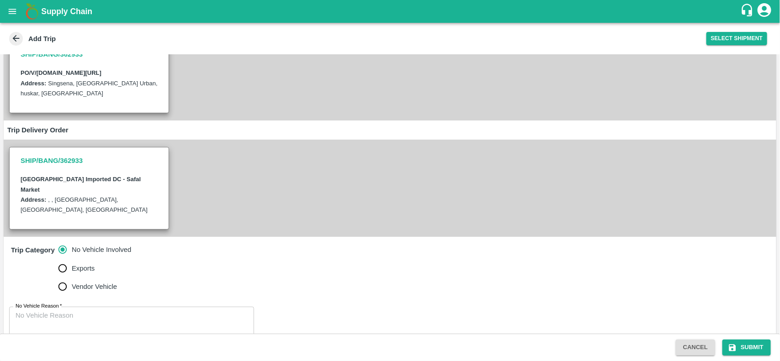
click at [117, 311] on textarea "No Vehicle Reason   *" at bounding box center [132, 325] width 232 height 29
type textarea "na"
click at [759, 349] on button "Submit" at bounding box center [746, 348] width 48 height 16
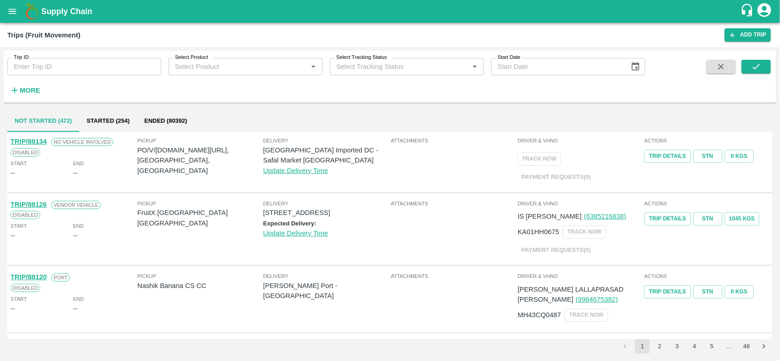
click at [190, 149] on p "PO/V/I.G.IN/170537, Bangalore Division, Karnataka" at bounding box center [201, 160] width 126 height 31
copy p "170537"
click at [8, 10] on icon "open drawer" at bounding box center [12, 11] width 10 height 10
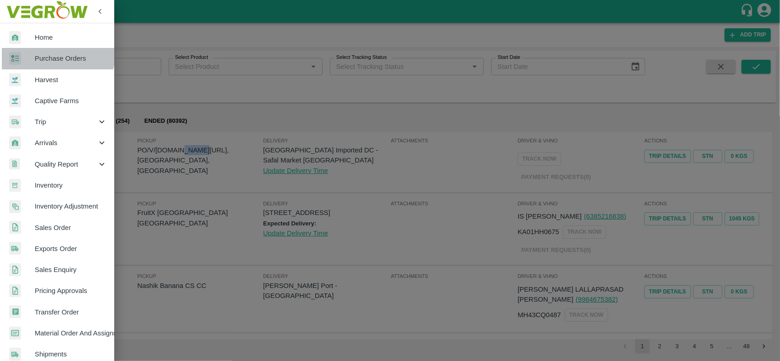
click at [35, 50] on link "Purchase Orders" at bounding box center [57, 58] width 114 height 21
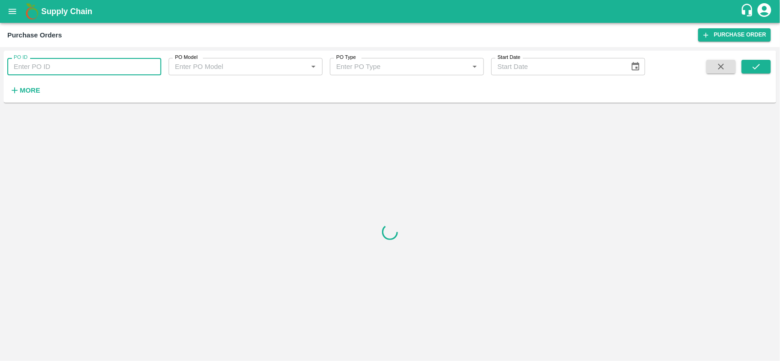
click at [37, 69] on input "PO ID" at bounding box center [84, 66] width 154 height 17
paste input "170537"
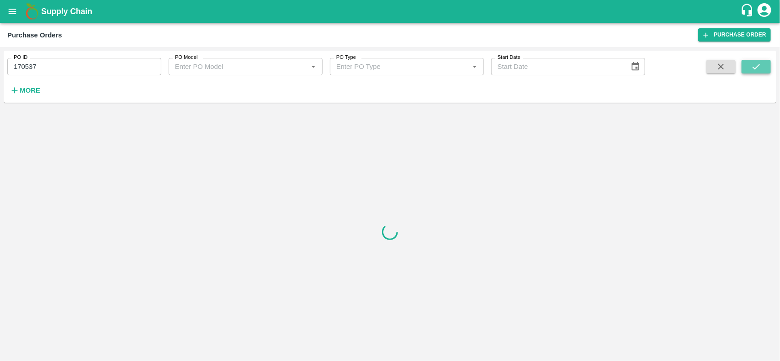
click at [763, 64] on button "submit" at bounding box center [755, 67] width 29 height 14
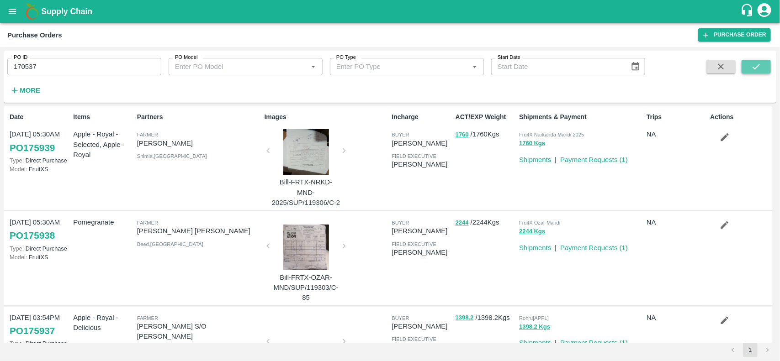
click at [762, 69] on button "submit" at bounding box center [755, 67] width 29 height 14
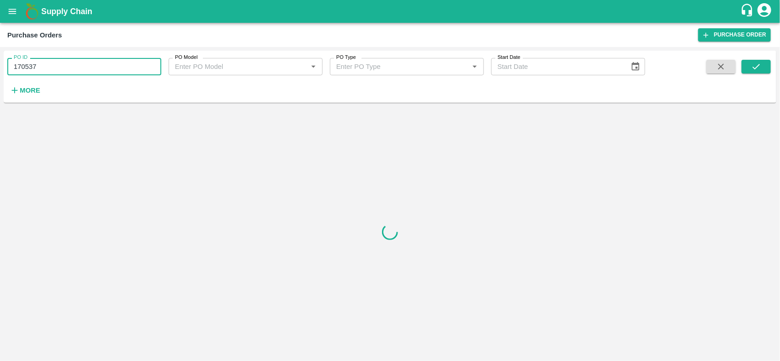
click at [63, 66] on input "170537" at bounding box center [84, 66] width 154 height 17
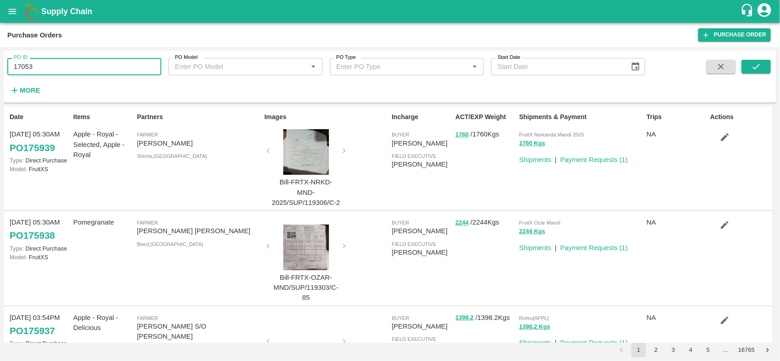
type input "170537"
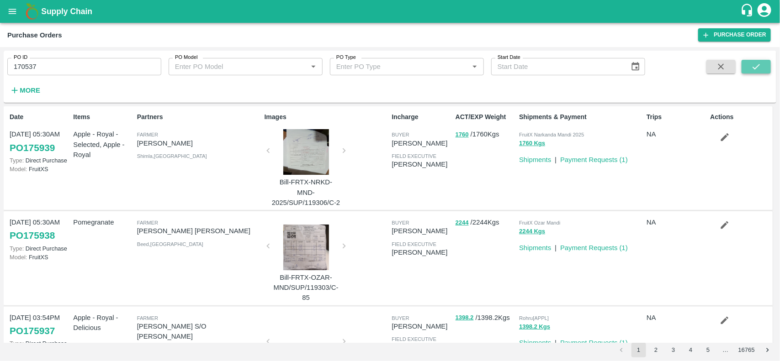
click at [743, 68] on button "submit" at bounding box center [755, 67] width 29 height 14
click at [764, 68] on button "submit" at bounding box center [755, 67] width 29 height 14
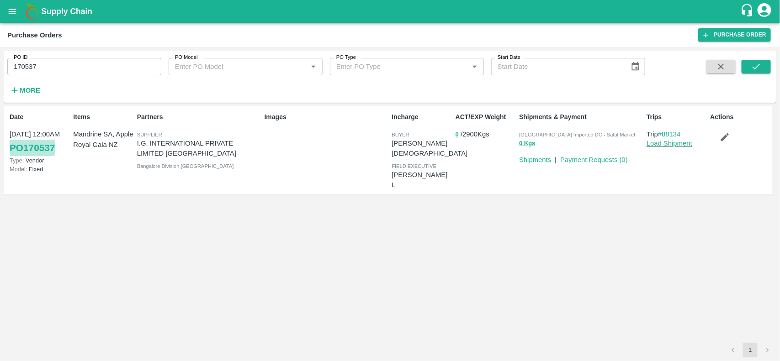
click at [39, 151] on link "PO 170537" at bounding box center [32, 148] width 45 height 16
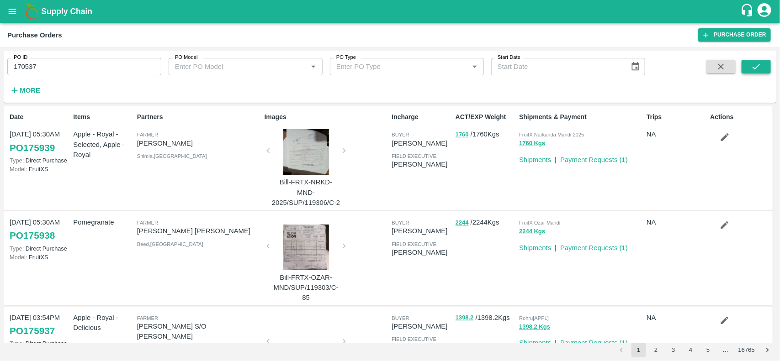
click at [758, 62] on icon "submit" at bounding box center [756, 67] width 10 height 10
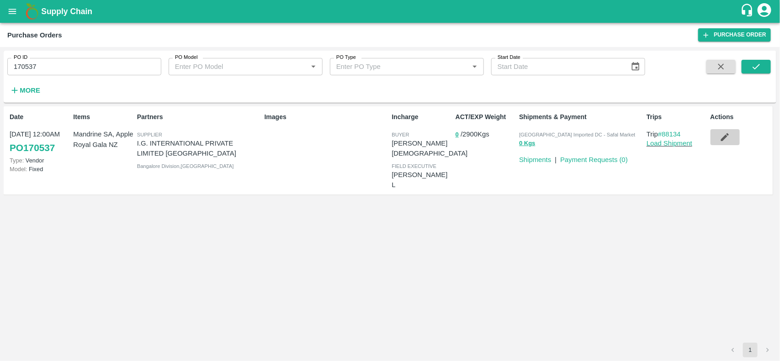
click at [720, 142] on icon "button" at bounding box center [725, 137] width 10 height 10
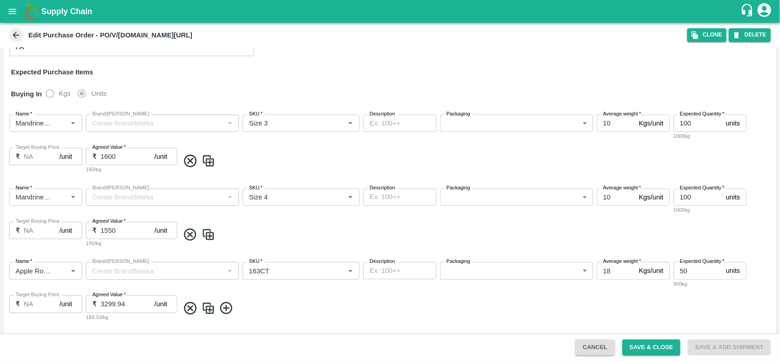
scroll to position [117, 0]
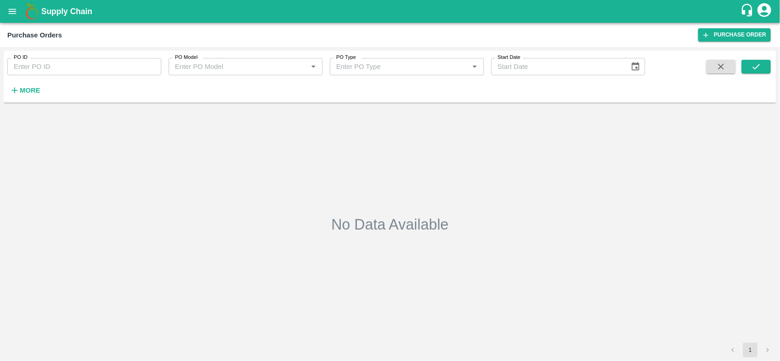
type input "170537"
click at [754, 63] on icon "submit" at bounding box center [756, 67] width 10 height 10
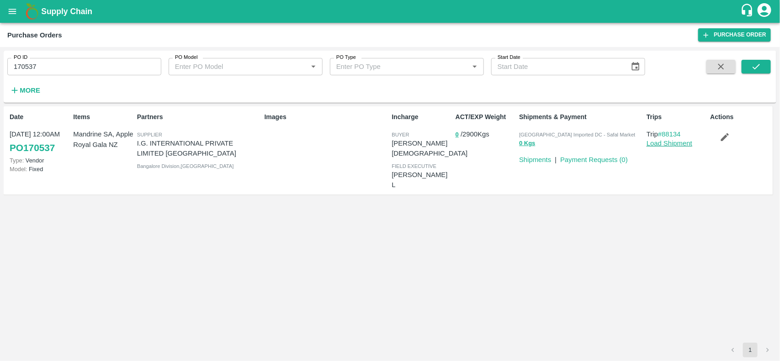
click at [669, 145] on link "Load Shipment" at bounding box center [669, 143] width 46 height 7
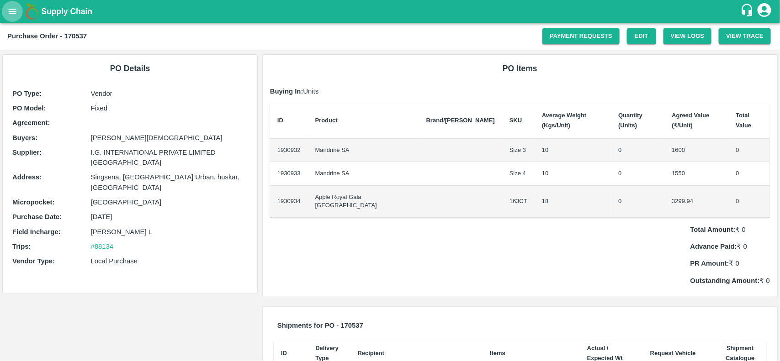
click at [21, 11] on button "open drawer" at bounding box center [12, 11] width 21 height 21
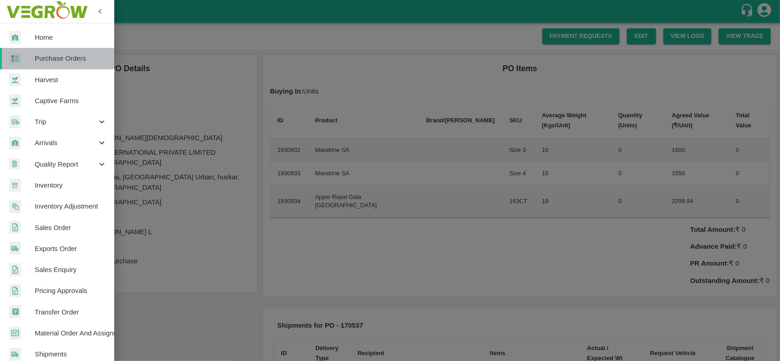
click at [21, 51] on link "Purchase Orders" at bounding box center [57, 58] width 114 height 21
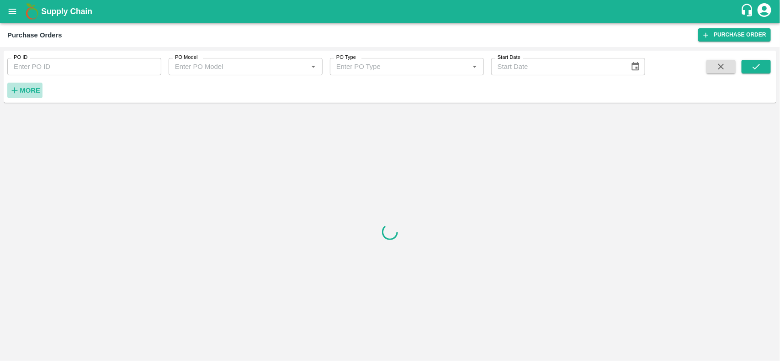
click at [21, 93] on strong "More" at bounding box center [30, 90] width 21 height 7
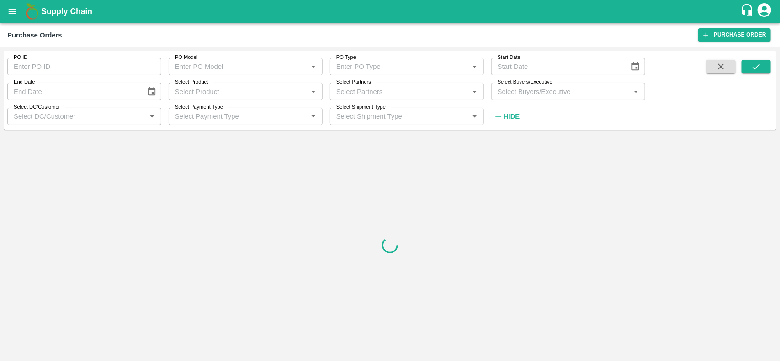
click at [346, 84] on label "Select Partners" at bounding box center [353, 82] width 35 height 7
click at [346, 85] on input "Select Partners" at bounding box center [399, 91] width 133 height 12
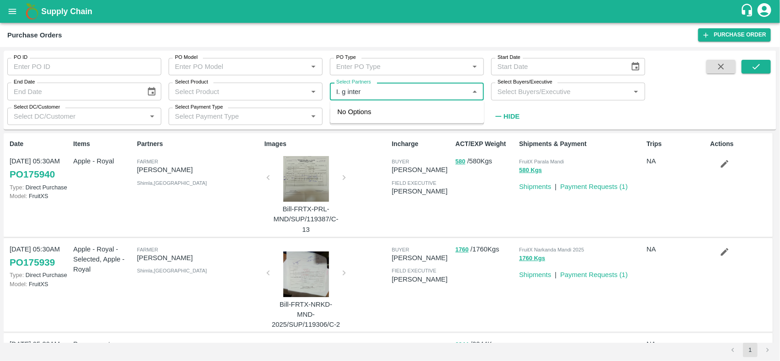
click at [341, 95] on input "Select Partners" at bounding box center [399, 91] width 133 height 12
click at [365, 91] on input "Select Partners" at bounding box center [399, 91] width 133 height 12
type input "I.g internation"
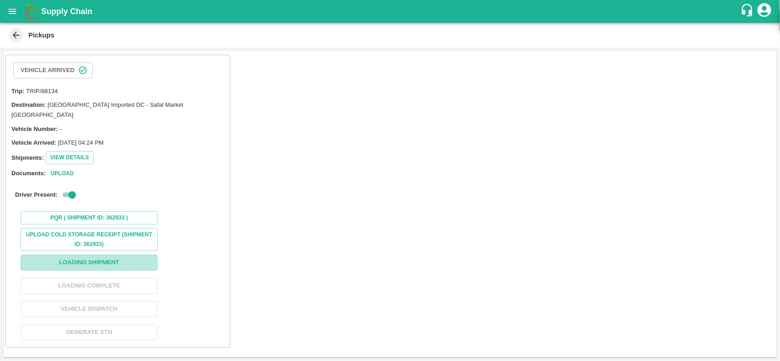
click at [85, 255] on button "Loading Shipment" at bounding box center [89, 263] width 137 height 16
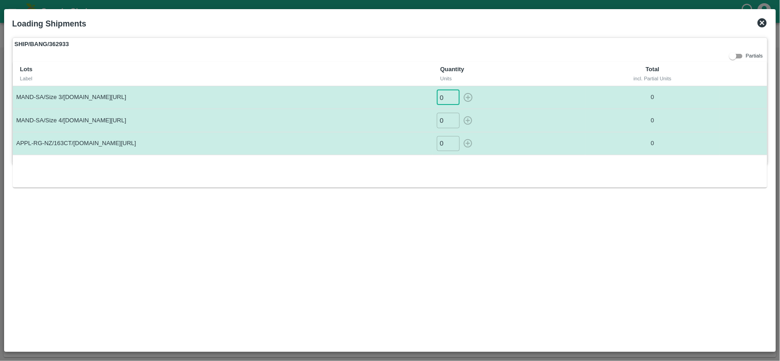
click at [442, 96] on input "0" at bounding box center [448, 97] width 23 height 15
type input "100"
click at [450, 116] on input "0" at bounding box center [448, 120] width 23 height 15
type input "100"
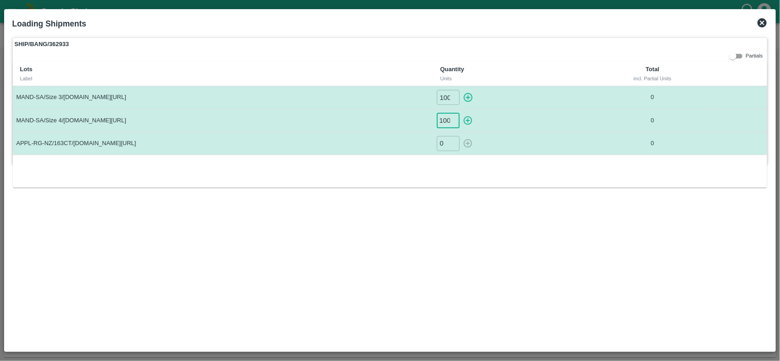
scroll to position [0, 0]
click at [449, 146] on input "0" at bounding box center [448, 143] width 23 height 15
type input "50"
click at [471, 99] on icon "button" at bounding box center [468, 97] width 10 height 10
click at [471, 116] on icon "button" at bounding box center [468, 121] width 10 height 10
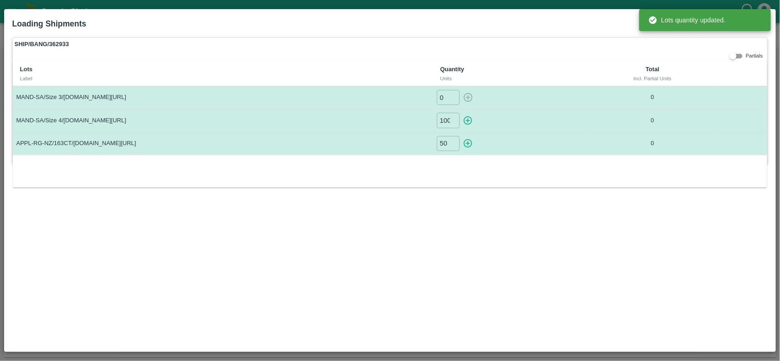
type input "100"
type input "0"
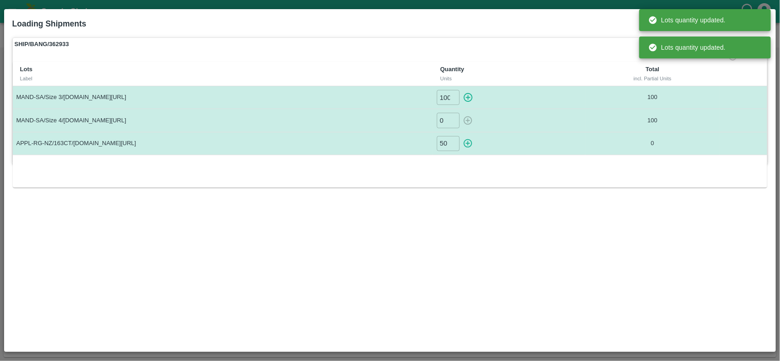
click at [473, 138] on icon "button" at bounding box center [468, 143] width 10 height 10
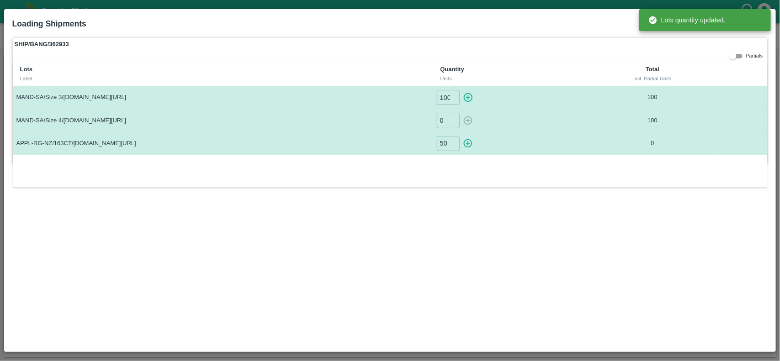
type input "0"
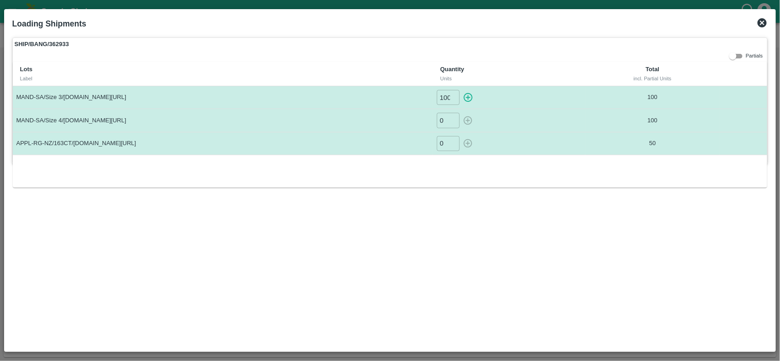
click at [763, 19] on icon at bounding box center [761, 22] width 9 height 9
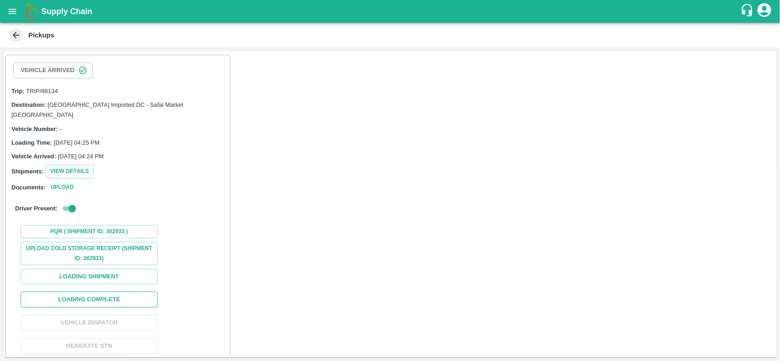
click at [101, 292] on button "Loading Complete" at bounding box center [89, 300] width 137 height 16
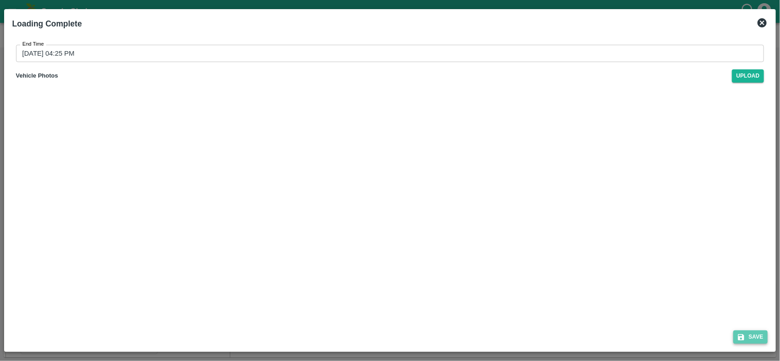
click at [745, 331] on button "Save" at bounding box center [750, 337] width 35 height 13
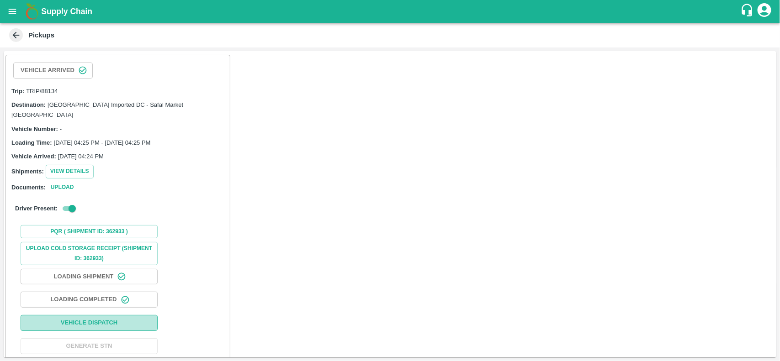
click at [128, 318] on button "Vehicle Dispatch" at bounding box center [89, 323] width 137 height 16
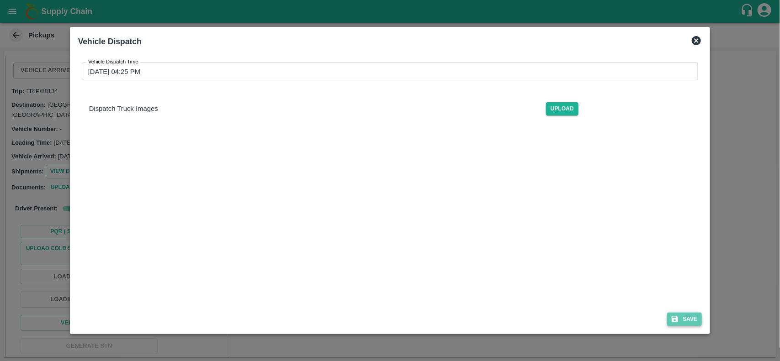
click at [688, 313] on button "Save" at bounding box center [684, 319] width 35 height 13
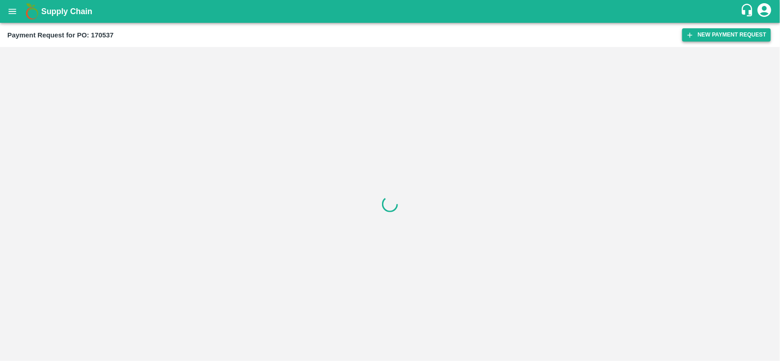
click at [707, 37] on button "New Payment Request" at bounding box center [726, 34] width 89 height 13
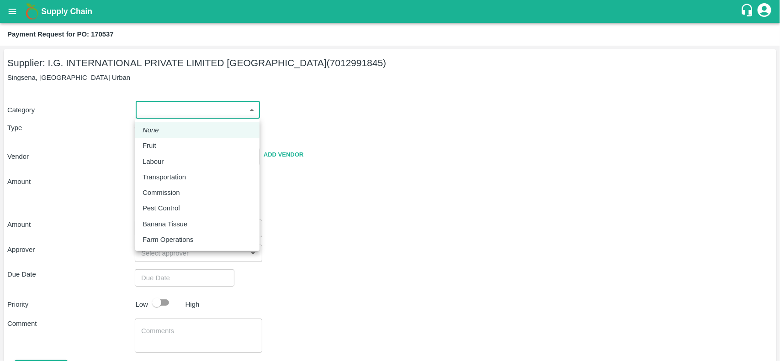
click at [176, 114] on body "Supply Chain Payment Request for PO: 170537 Supplier: I.G. INTERNATIONAL PRIVAT…" at bounding box center [390, 180] width 780 height 361
click at [152, 143] on p "Fruit" at bounding box center [150, 146] width 14 height 10
type input "1"
type input "I.G. INTERNATIONAL PRIVATE LIMITED [GEOGRAPHIC_DATA] - 7012991845(Supplier)"
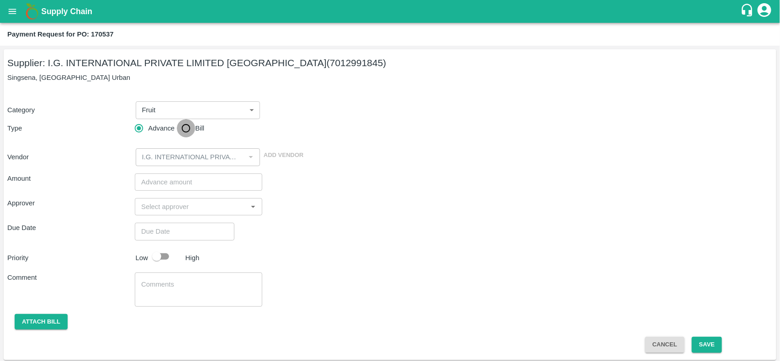
click at [181, 132] on input "Bill" at bounding box center [186, 128] width 18 height 18
radio input "true"
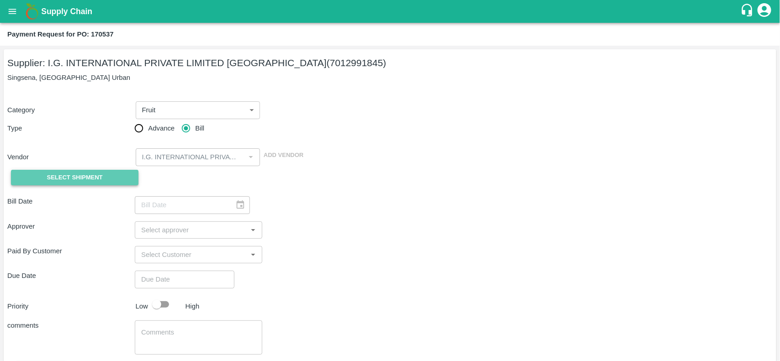
click at [61, 176] on span "Select Shipment" at bounding box center [75, 178] width 56 height 11
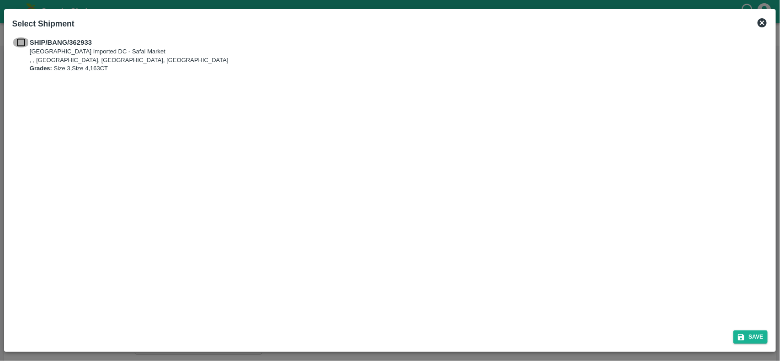
click at [19, 42] on input "checkbox" at bounding box center [20, 42] width 17 height 10
checkbox input "true"
click at [752, 339] on button "Save" at bounding box center [750, 337] width 35 height 13
type input "[DATE]"
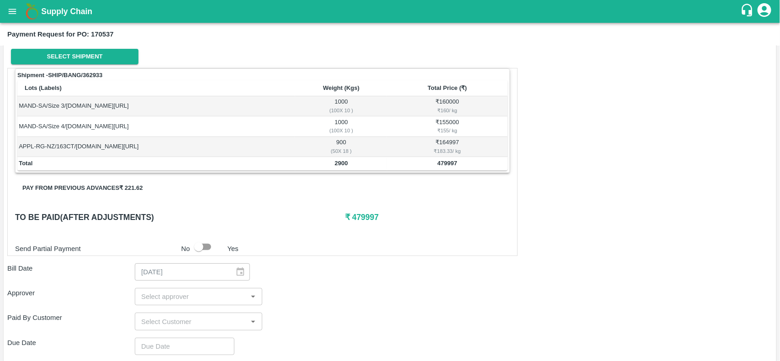
scroll to position [126, 0]
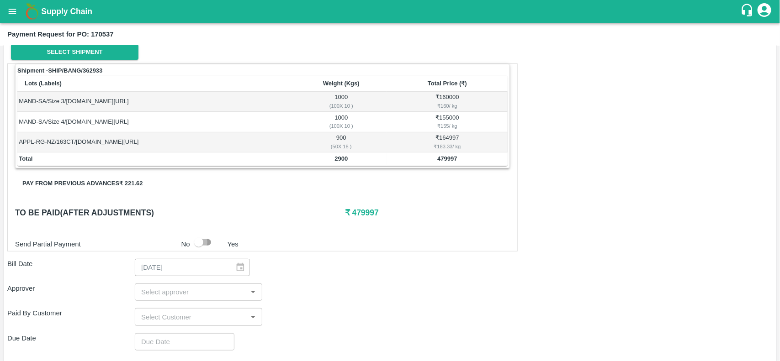
click at [195, 242] on input "checkbox" at bounding box center [199, 242] width 52 height 17
checkbox input "true"
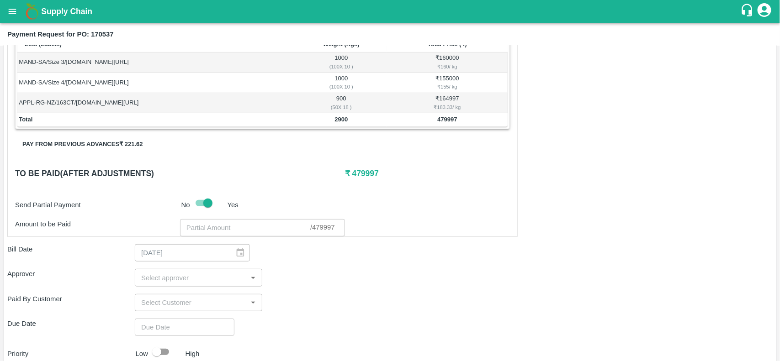
scroll to position [169, 0]
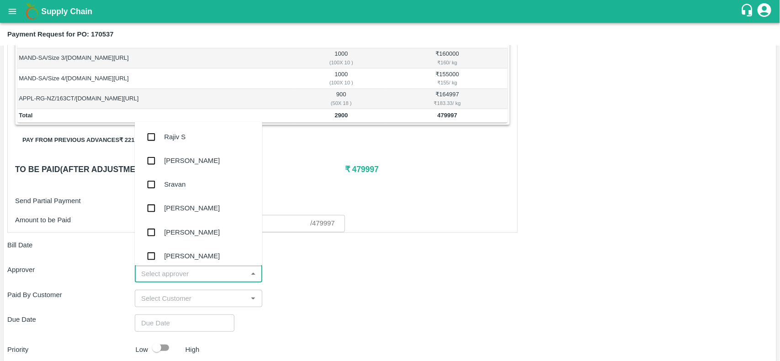
click at [159, 280] on input "input" at bounding box center [191, 274] width 107 height 12
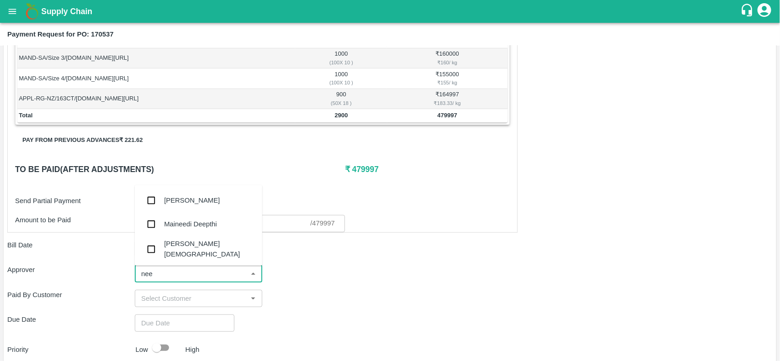
type input "neet"
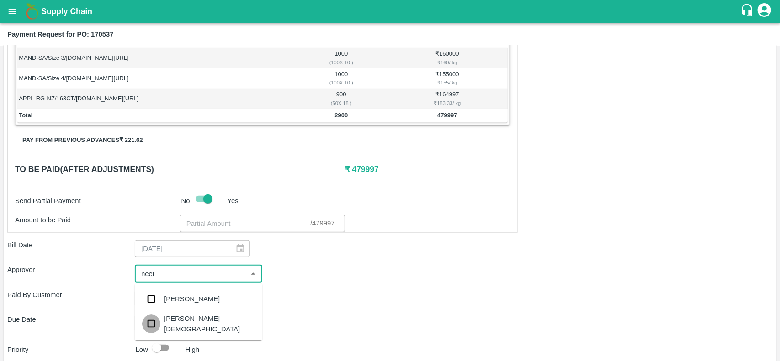
click at [154, 323] on input "checkbox" at bounding box center [151, 324] width 18 height 18
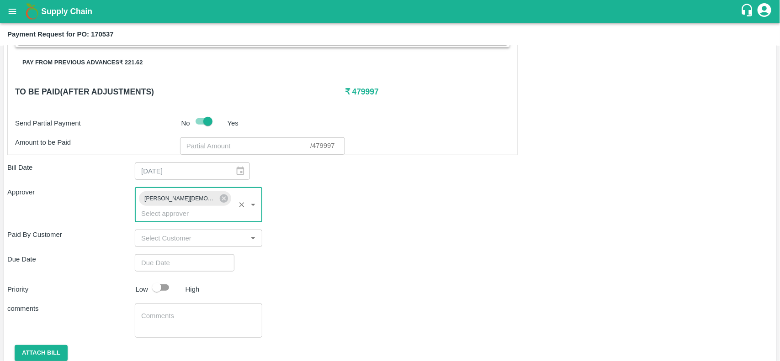
scroll to position [270, 0]
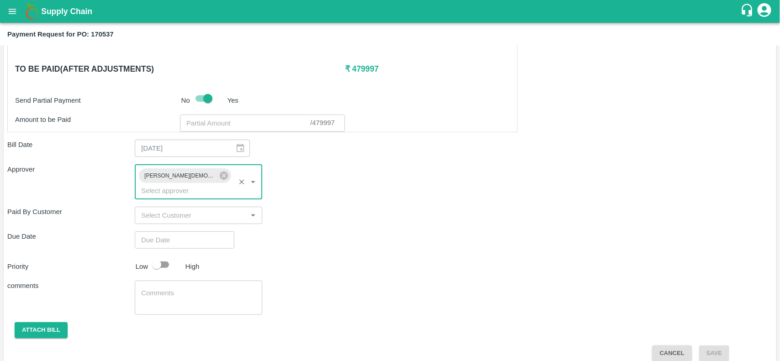
type input "DD/MM/YYYY hh:mm aa"
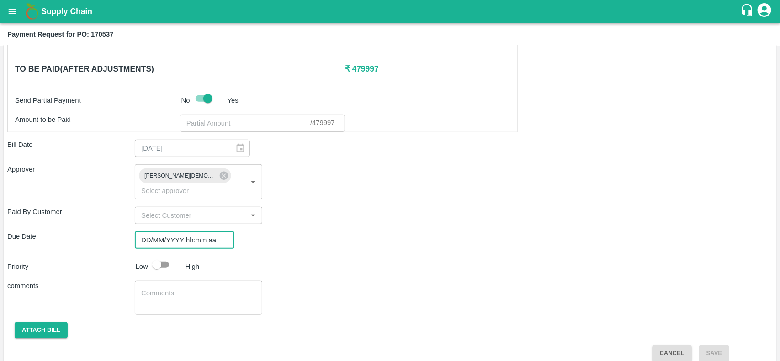
click at [160, 235] on input "DD/MM/YYYY hh:mm aa" at bounding box center [181, 240] width 93 height 17
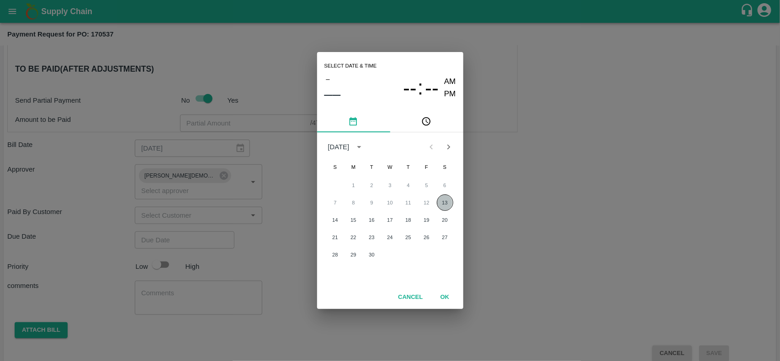
click at [451, 204] on button "13" at bounding box center [445, 203] width 16 height 16
type input "[DATE] 12:00 AM"
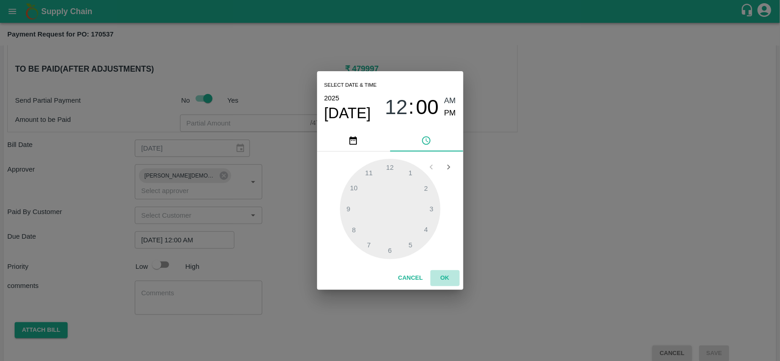
click at [447, 275] on button "OK" at bounding box center [444, 278] width 29 height 16
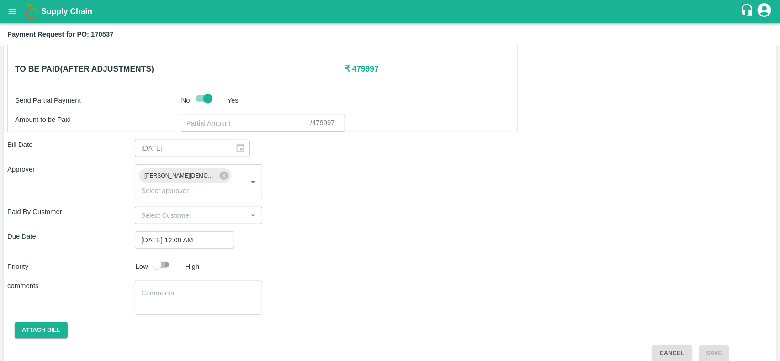
click at [152, 256] on input "checkbox" at bounding box center [157, 264] width 52 height 17
checkbox input "true"
click at [32, 323] on button "Attach bill" at bounding box center [41, 331] width 53 height 16
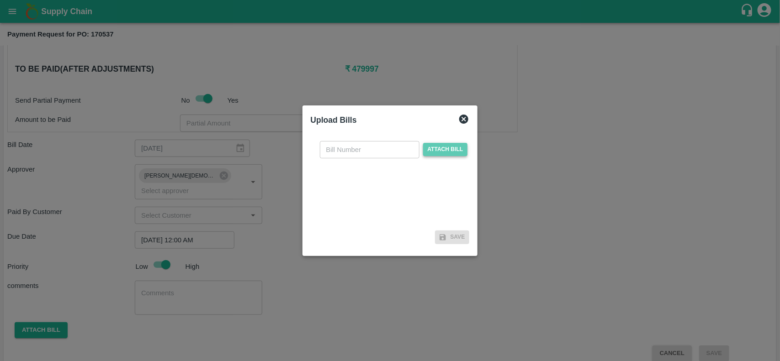
click at [444, 148] on span "Attach bill" at bounding box center [445, 149] width 45 height 13
click at [0, 0] on input "Attach bill" at bounding box center [0, 0] width 0 height 0
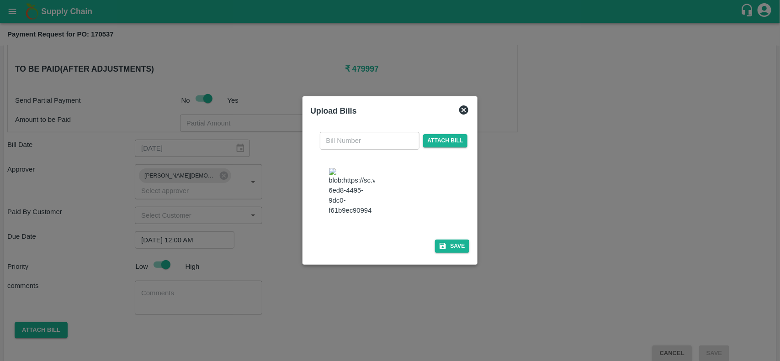
click at [354, 196] on img at bounding box center [352, 192] width 46 height 48
click at [363, 139] on input "text" at bounding box center [370, 140] width 100 height 17
type input "21348"
click at [455, 250] on button "Save" at bounding box center [452, 246] width 35 height 13
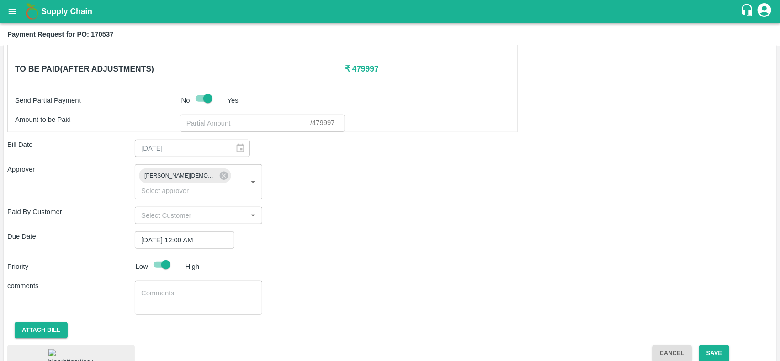
scroll to position [320, 0]
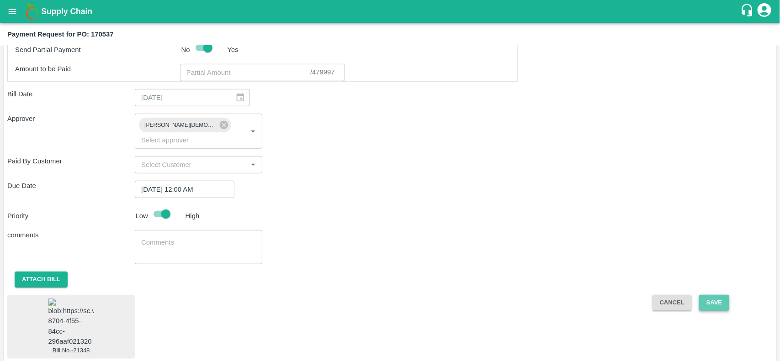
click at [713, 295] on button "Save" at bounding box center [714, 303] width 30 height 16
click at [710, 295] on button "Save" at bounding box center [714, 303] width 30 height 16
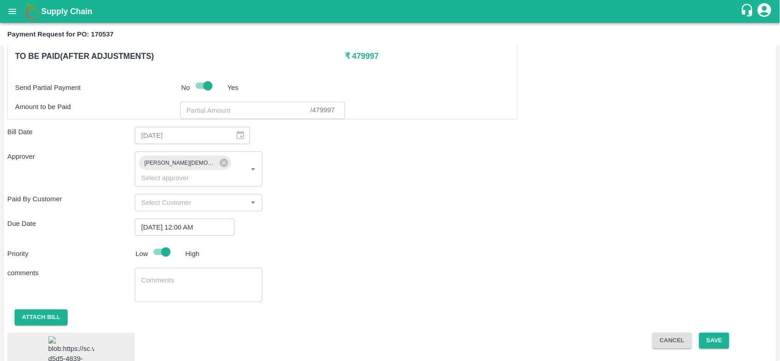
scroll to position [279, 0]
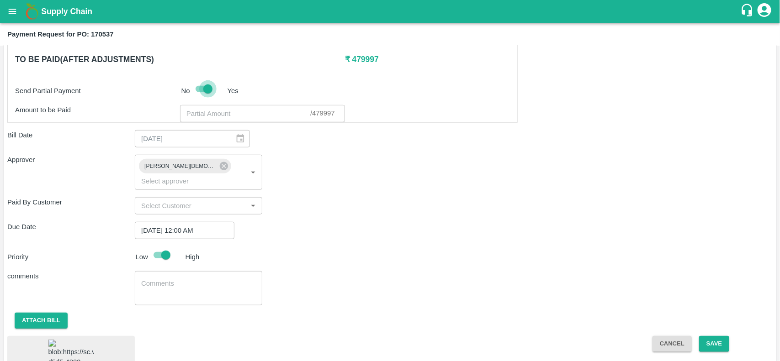
click at [207, 91] on input "checkbox" at bounding box center [208, 88] width 52 height 17
checkbox input "false"
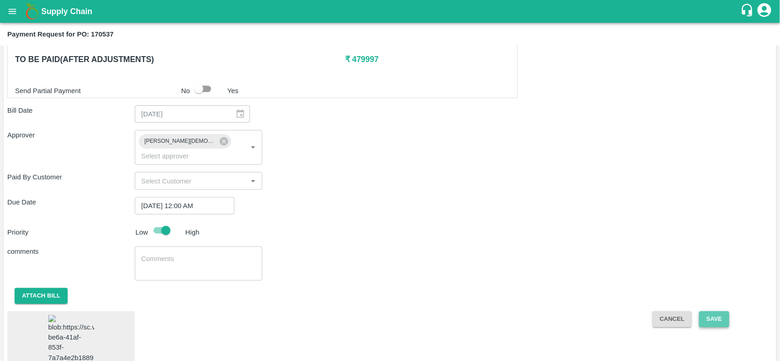
click at [709, 312] on button "Save" at bounding box center [714, 320] width 30 height 16
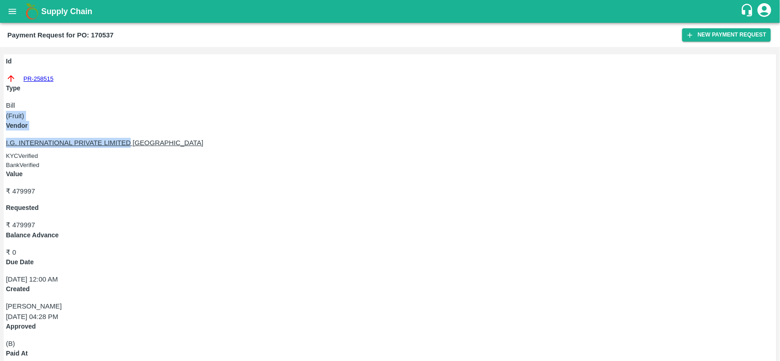
drag, startPoint x: 129, startPoint y: 73, endPoint x: 187, endPoint y: 102, distance: 64.8
click at [187, 102] on div "Id PR-258515 Type Bill ( Fruit ) Vendor I.G. INTERNATIONAL PRIVATE LIMITED BANG…" at bounding box center [390, 261] width 772 height 414
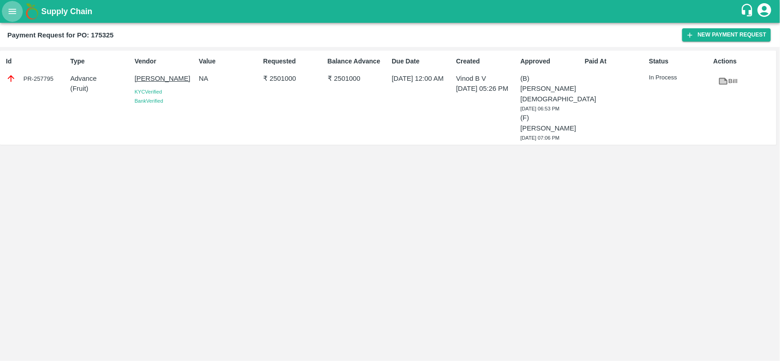
click at [10, 15] on icon "open drawer" at bounding box center [12, 11] width 10 height 10
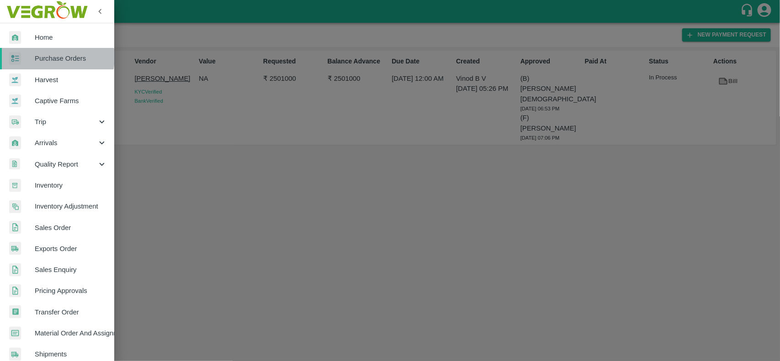
click at [49, 57] on span "Purchase Orders" at bounding box center [71, 58] width 72 height 10
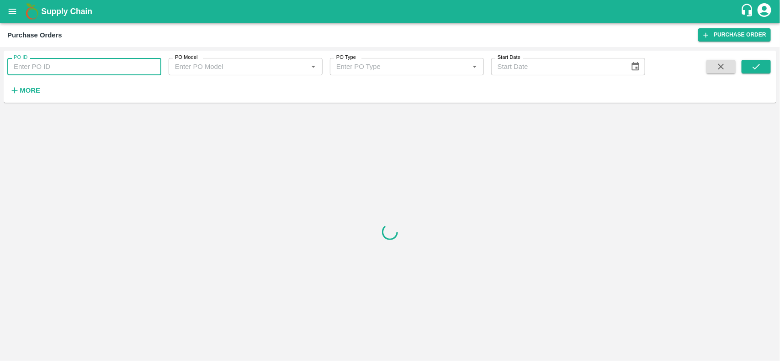
click at [50, 63] on input "PO ID" at bounding box center [84, 66] width 154 height 17
paste input "139049"
type input "139049"
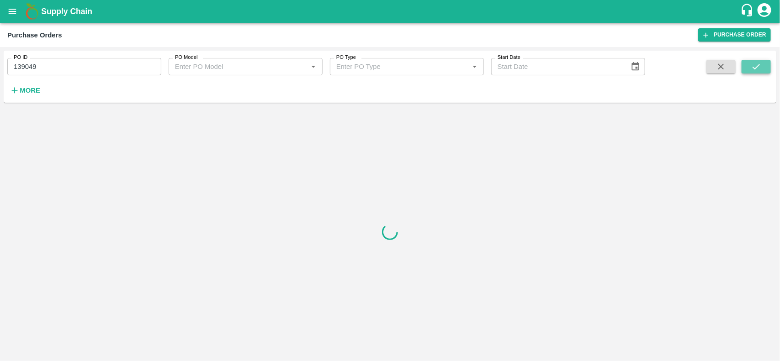
click at [750, 64] on button "submit" at bounding box center [755, 67] width 29 height 14
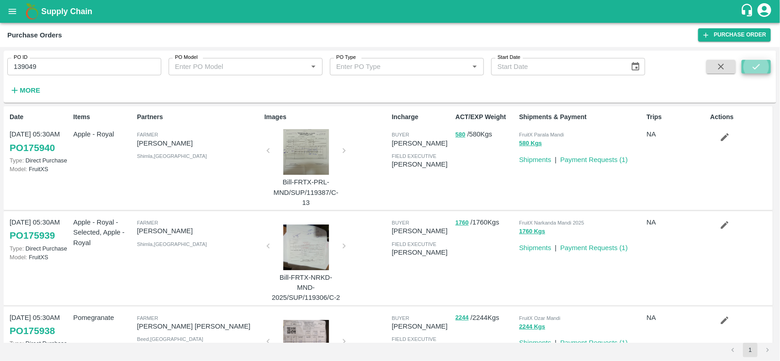
click at [748, 60] on button "submit" at bounding box center [755, 67] width 29 height 14
